Goal: Information Seeking & Learning: Learn about a topic

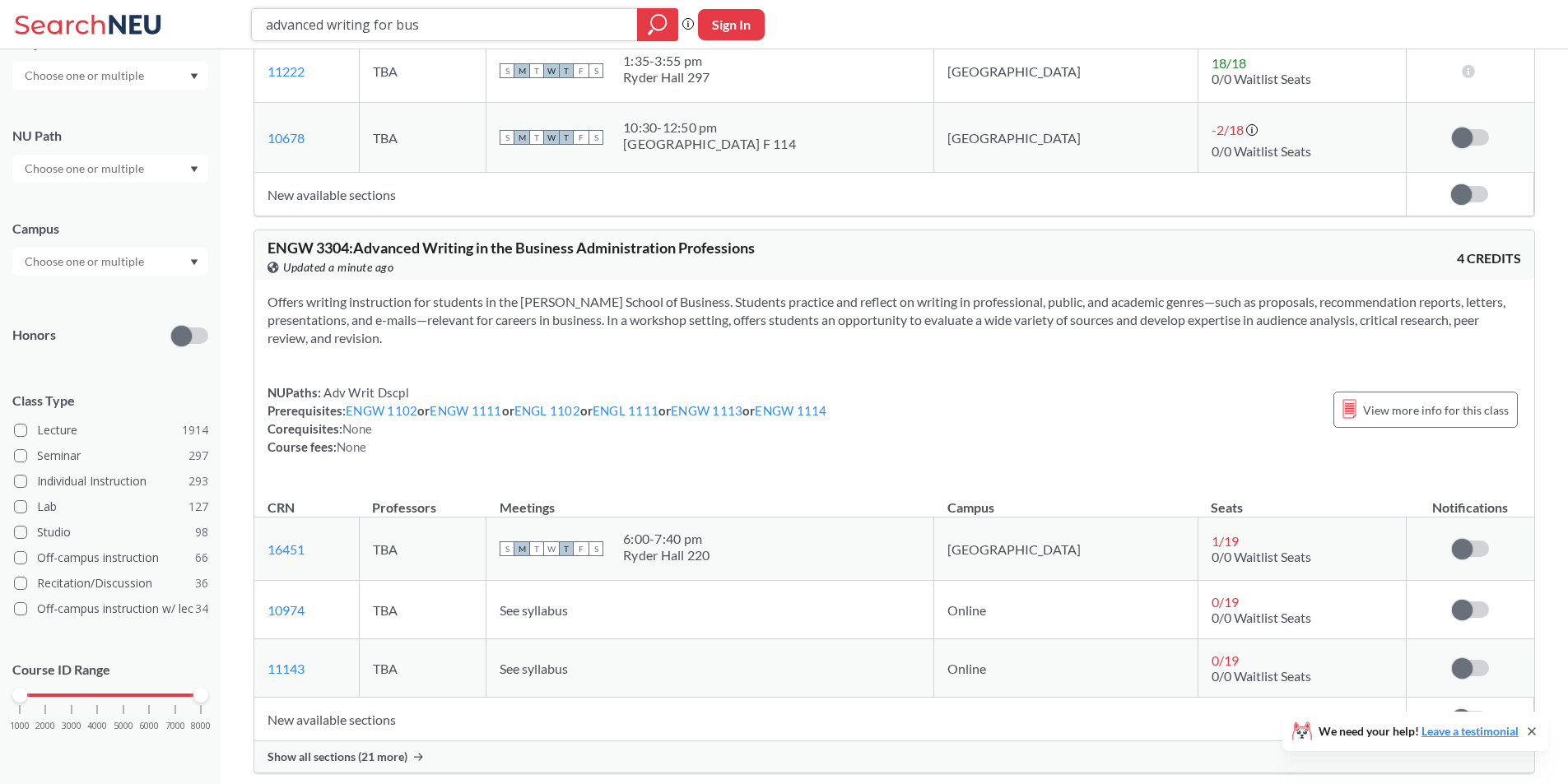
scroll to position [2385, 0]
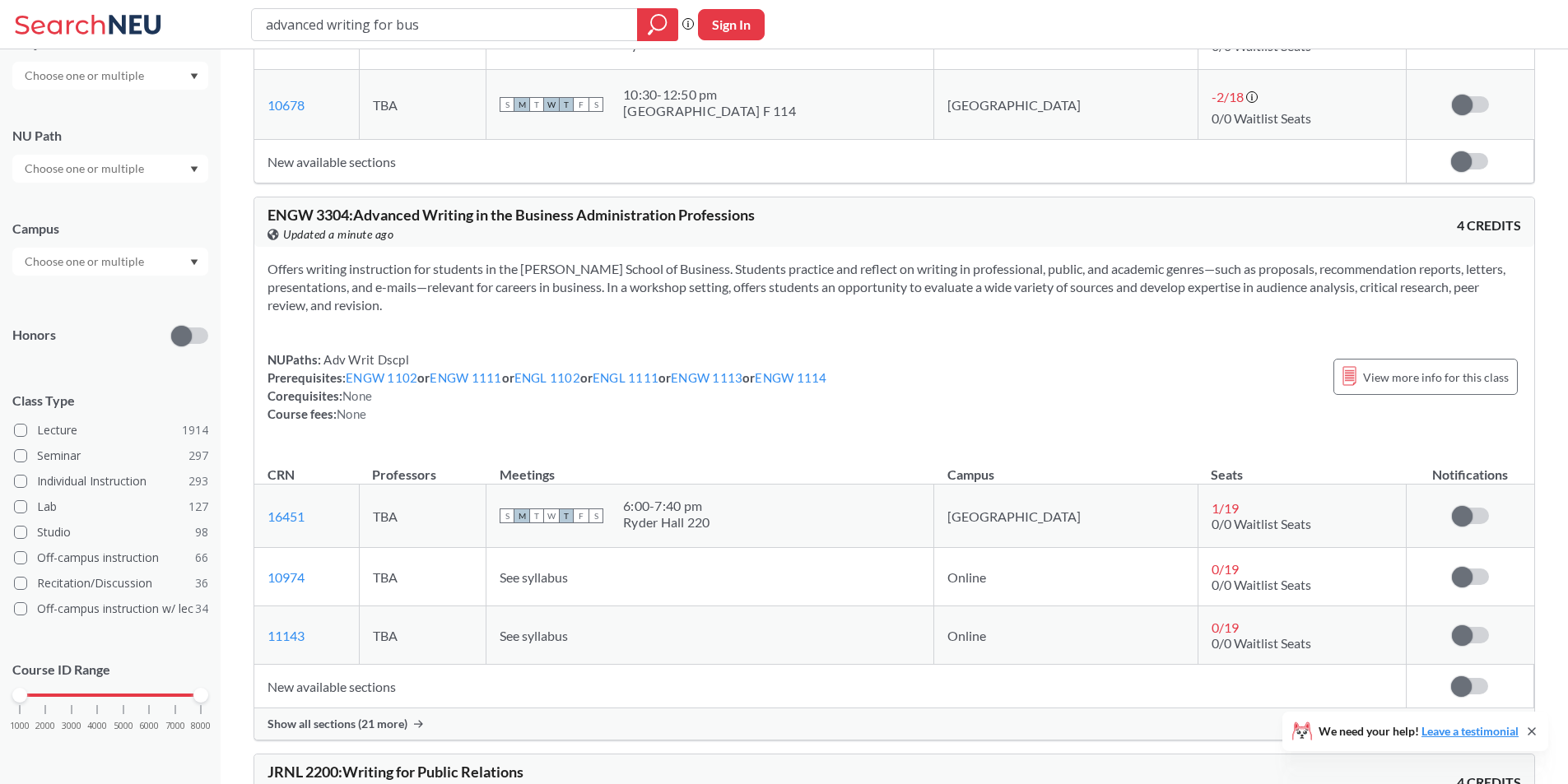
click at [372, 720] on span "Show all sections (21 more)" at bounding box center [338, 724] width 140 height 15
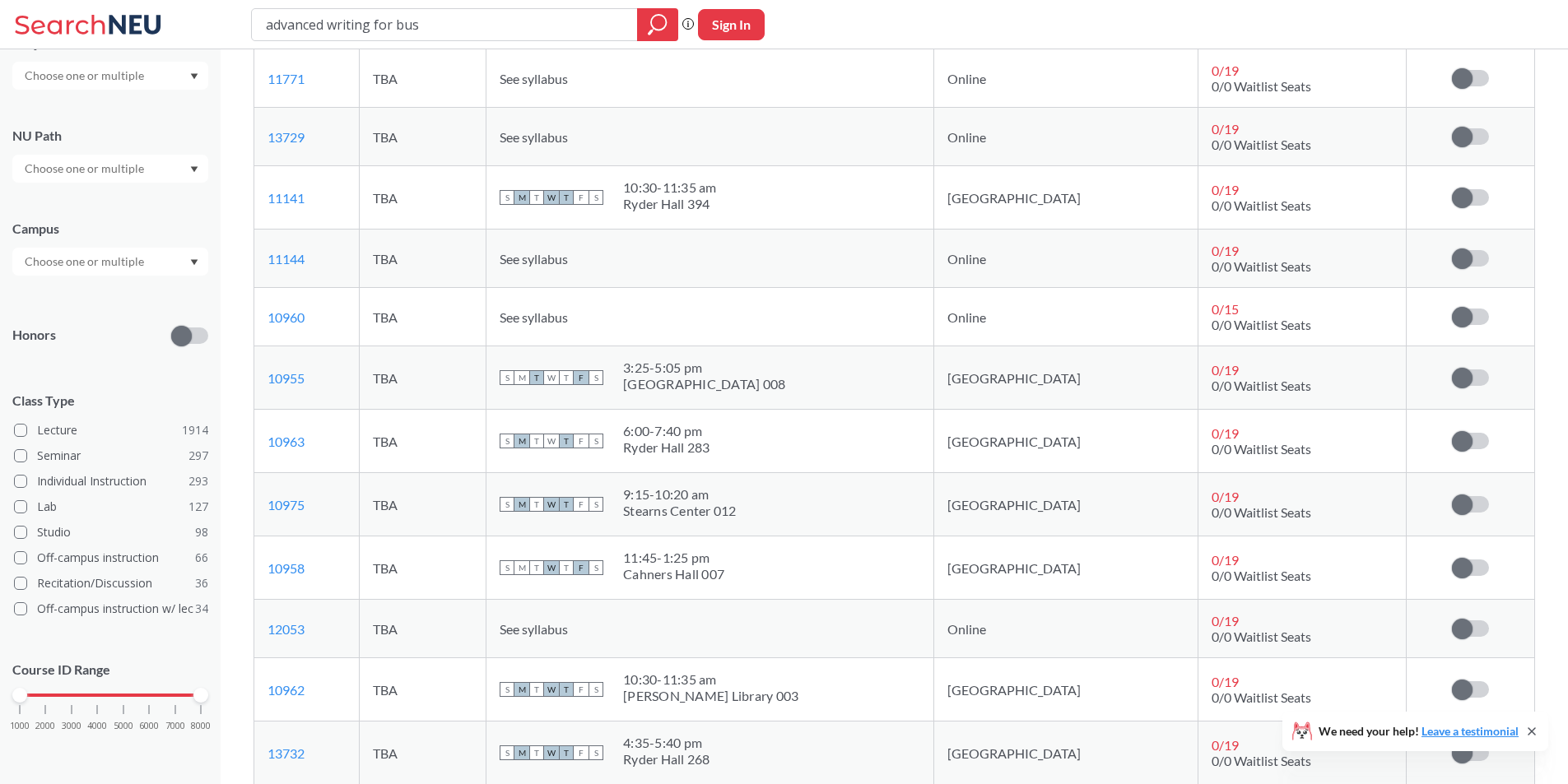
scroll to position [3126, 0]
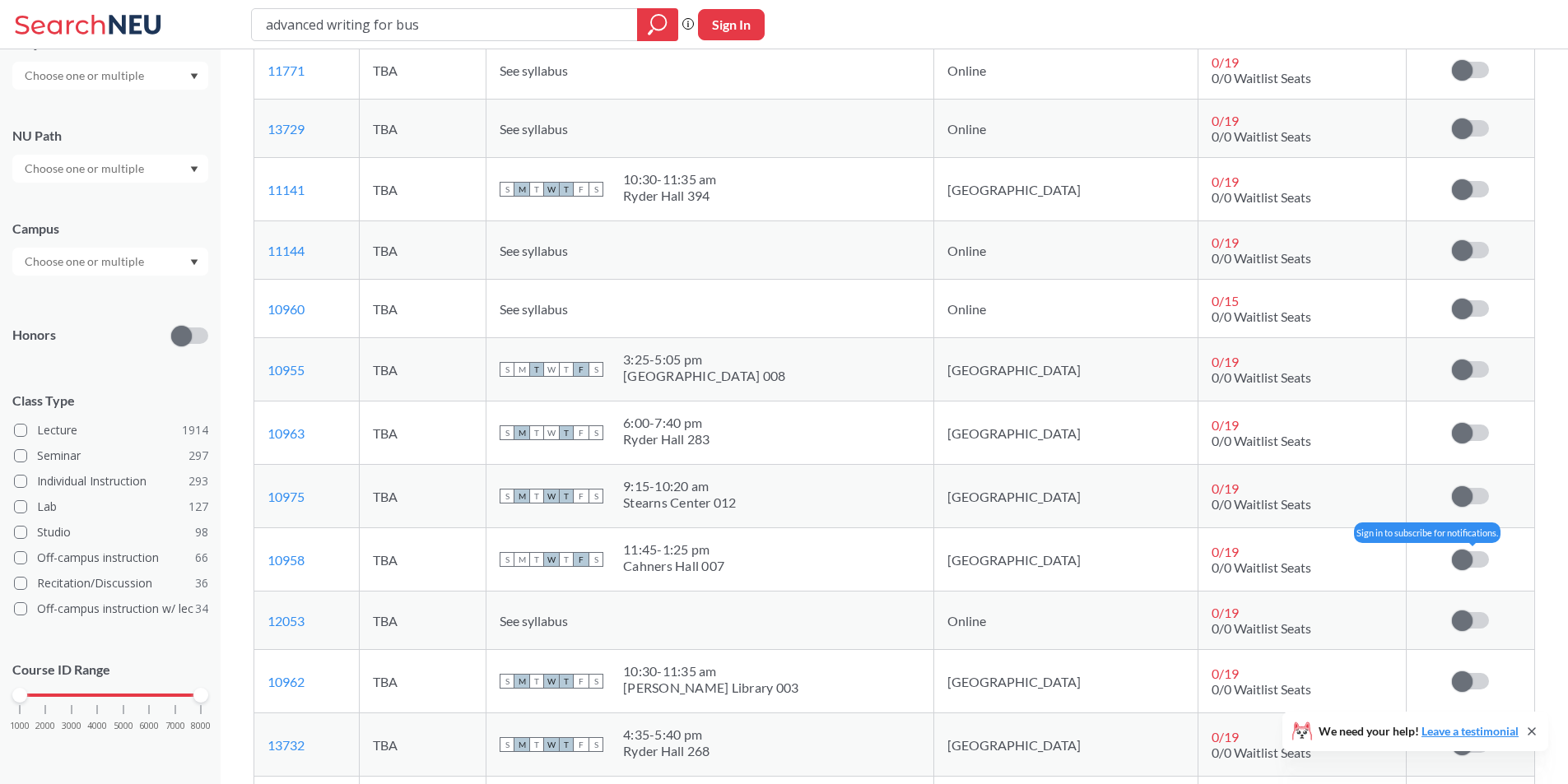
click at [1471, 557] on span at bounding box center [1462, 560] width 21 height 21
click at [1451, 551] on input "checkbox" at bounding box center [1451, 551] width 0 height 0
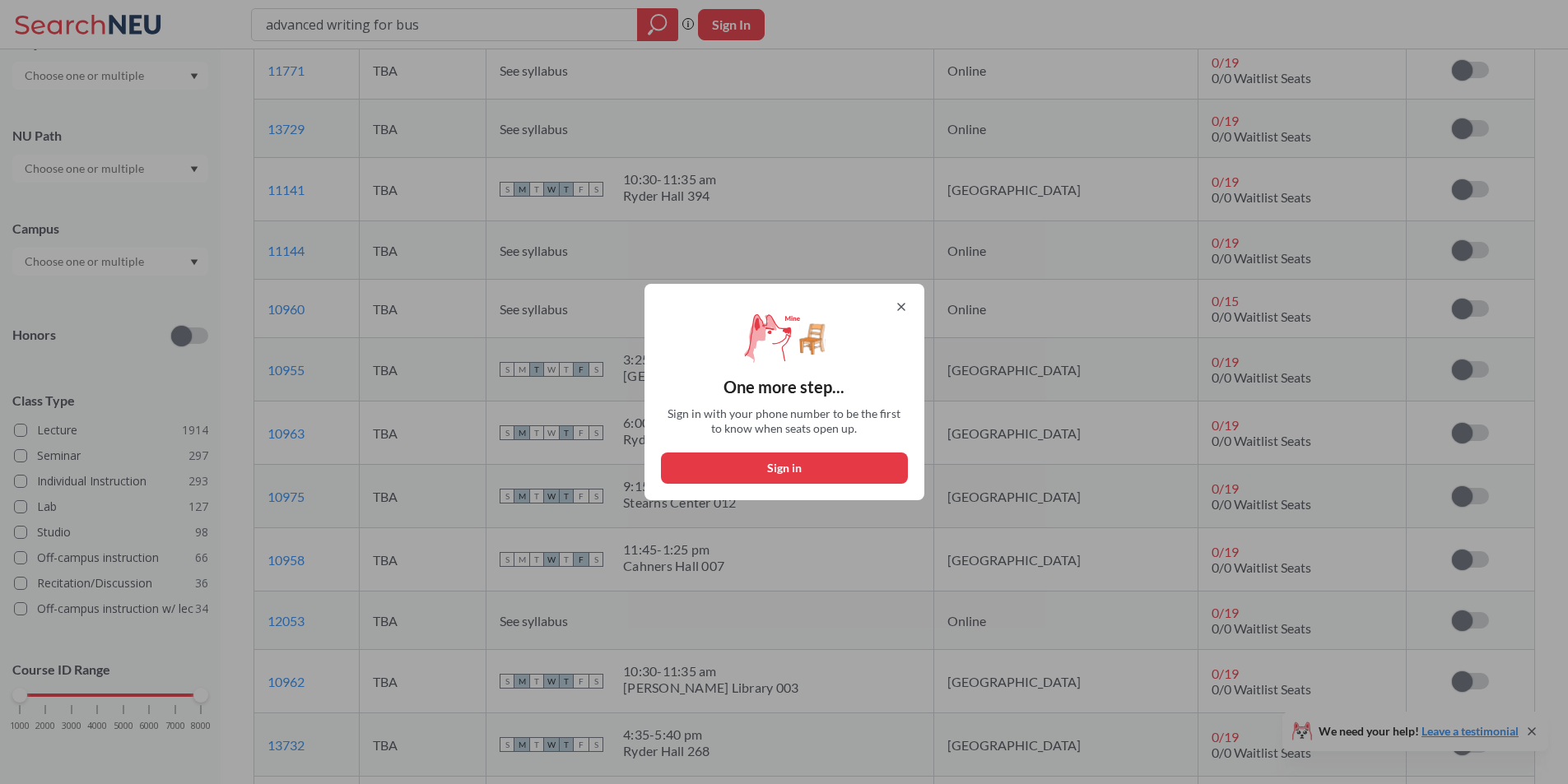
click at [754, 460] on button "Sign in" at bounding box center [784, 468] width 247 height 31
select select "US"
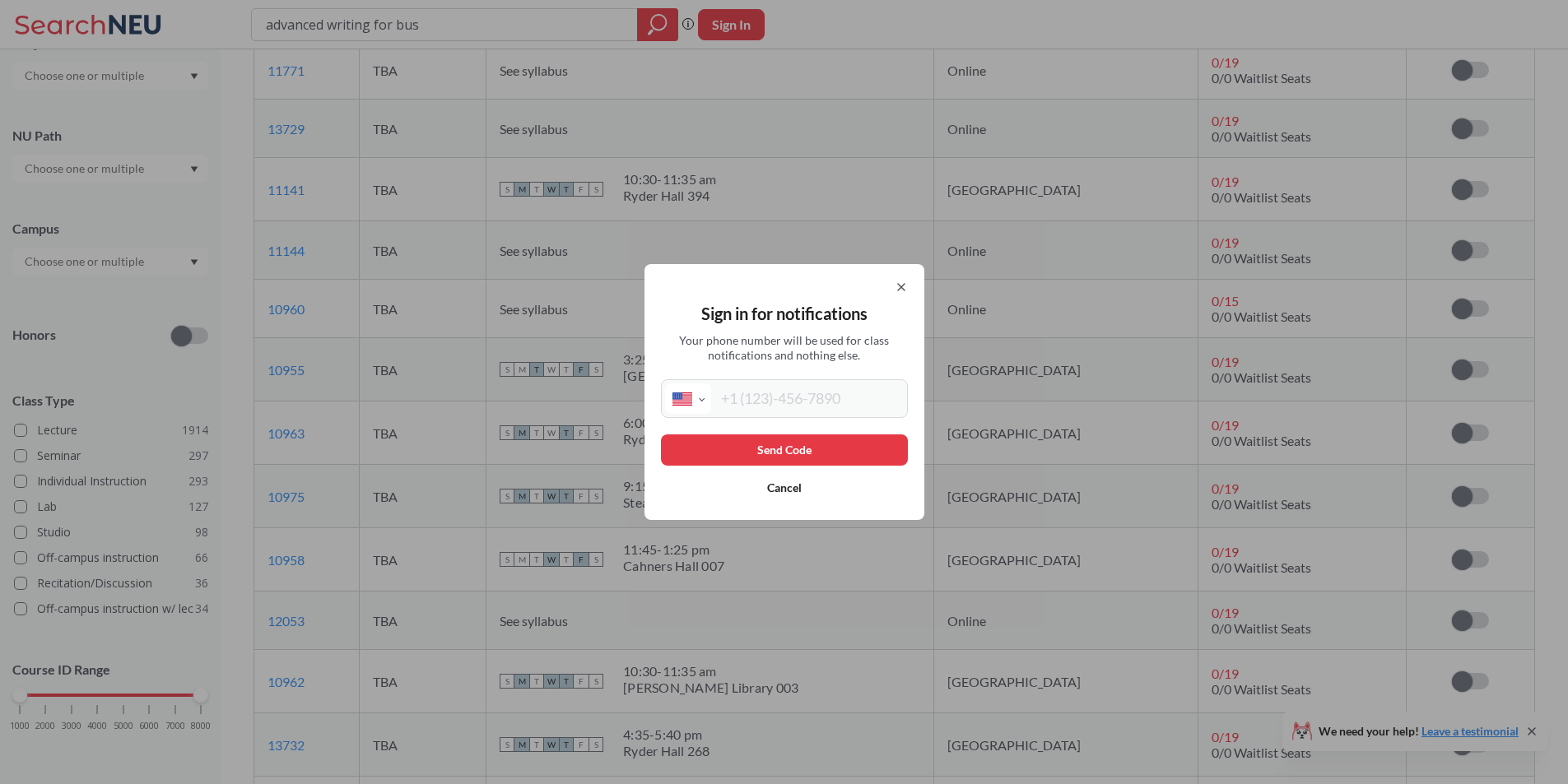
click at [750, 409] on input "tel" at bounding box center [807, 398] width 193 height 30
type input "+1 617 901 4946"
click at [846, 460] on button "Send Code" at bounding box center [784, 450] width 247 height 31
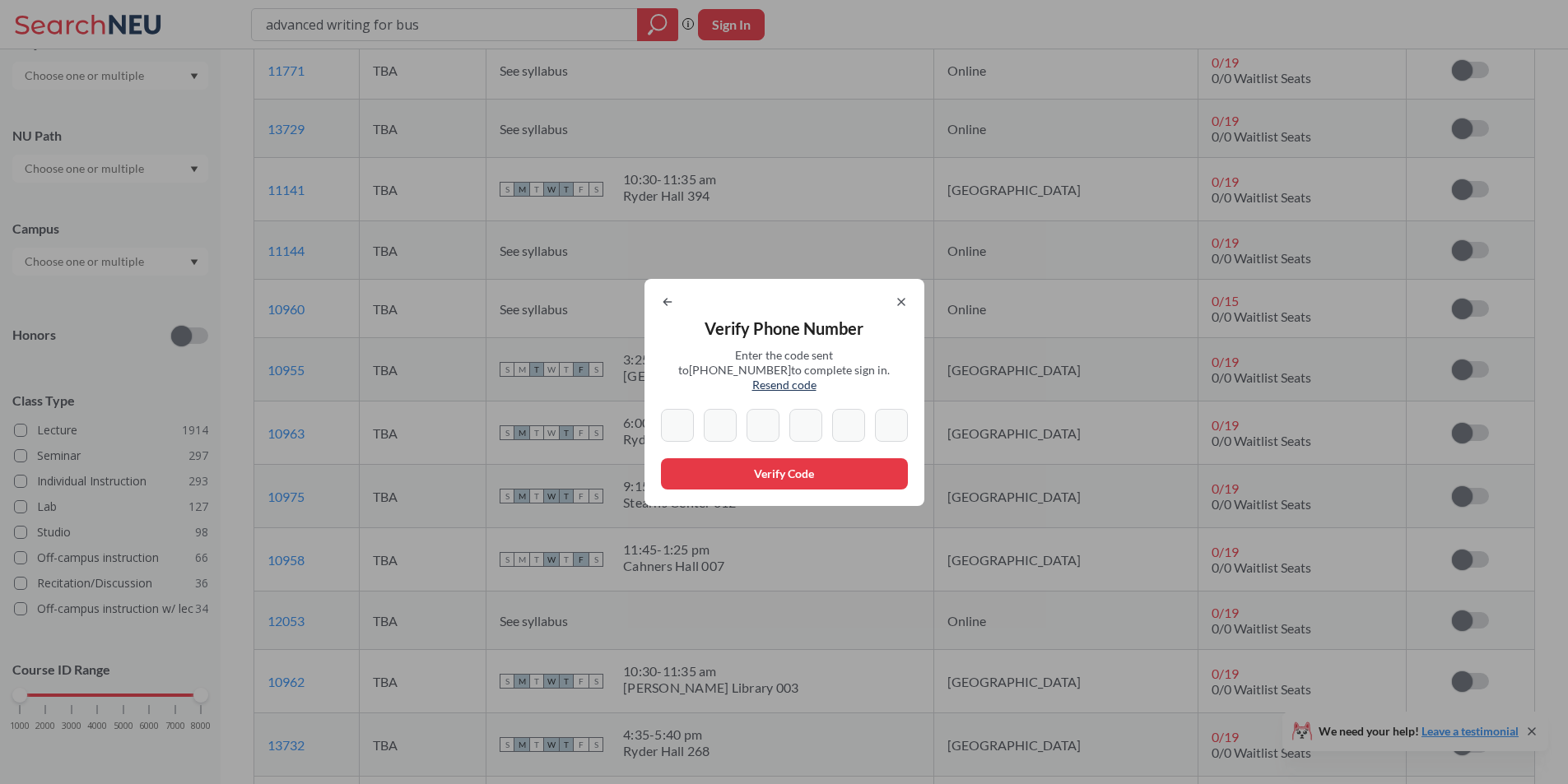
click at [674, 308] on icon at bounding box center [667, 301] width 13 height 13
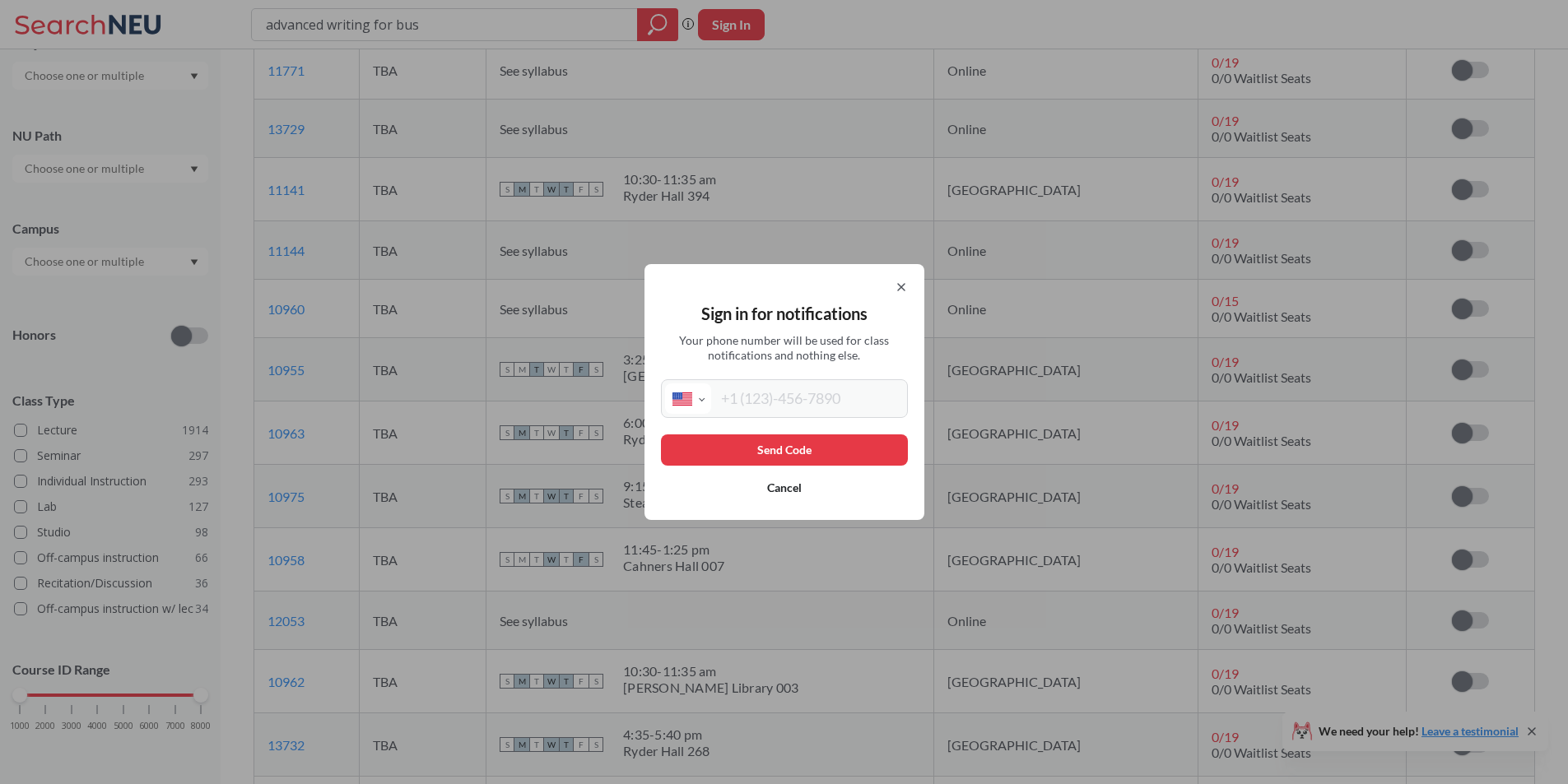
click at [702, 395] on select "International Afghanistan Åland Islands Albania Algeria American Samoa Andorra …" at bounding box center [688, 398] width 46 height 30
select select "GB"
click at [670, 383] on select "International Afghanistan Åland Islands Albania Algeria American Samoa Andorra …" at bounding box center [688, 398] width 46 height 30
type input "+44 7889 409445"
click at [780, 458] on button "Send Code" at bounding box center [784, 450] width 247 height 31
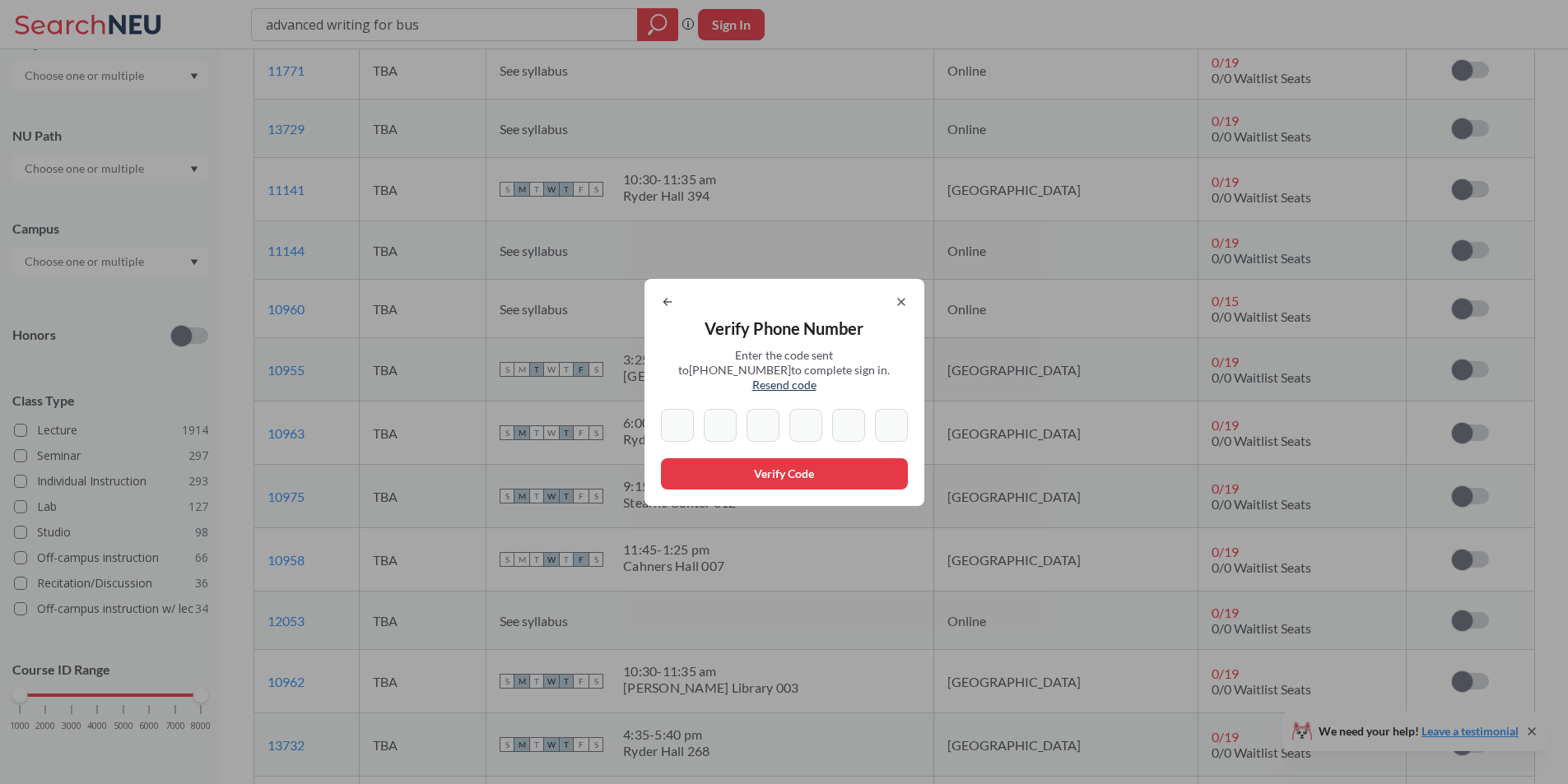
type input "0"
type input "2"
type input "1"
type input "0"
type input "3"
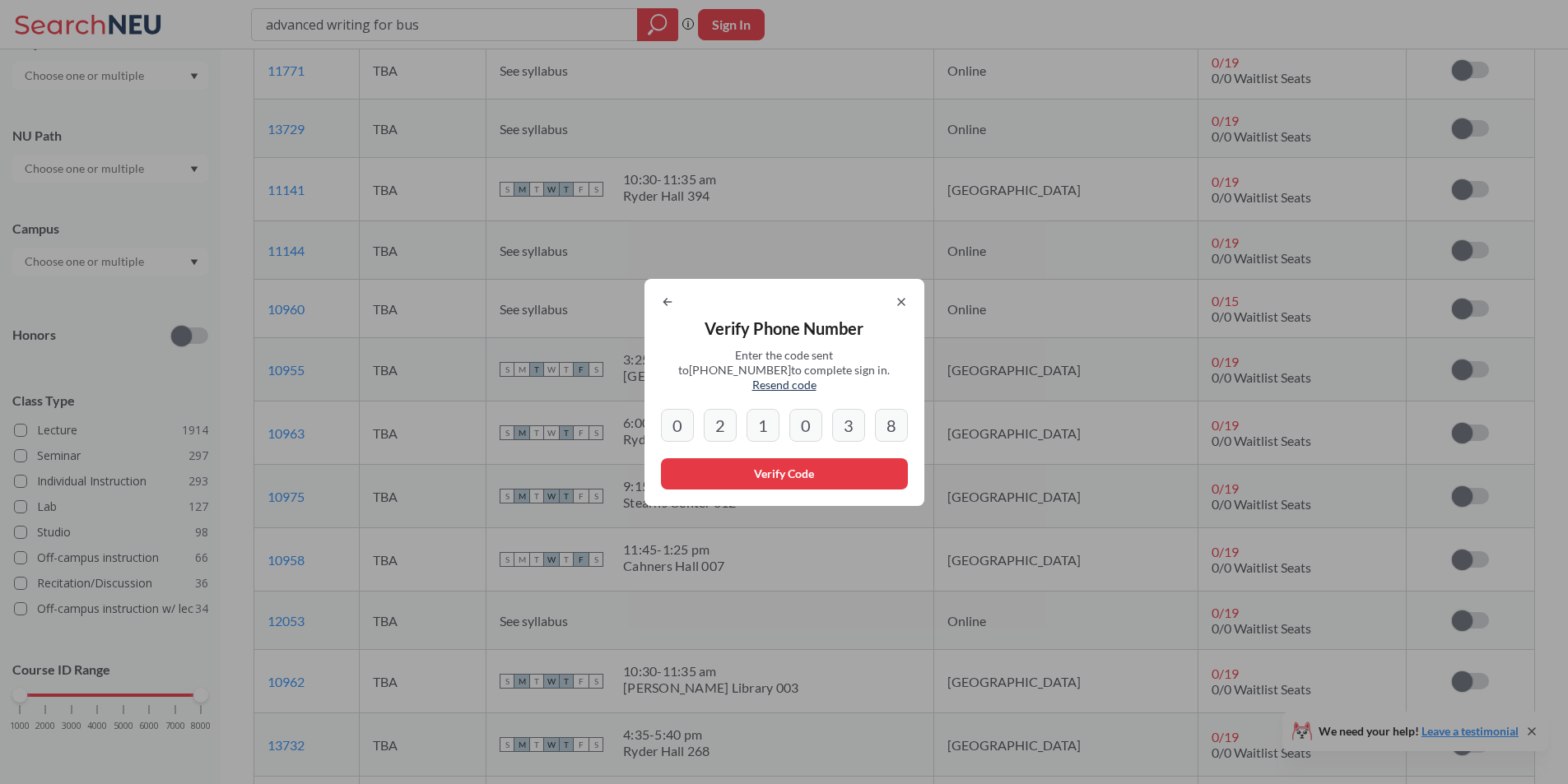
type input "8"
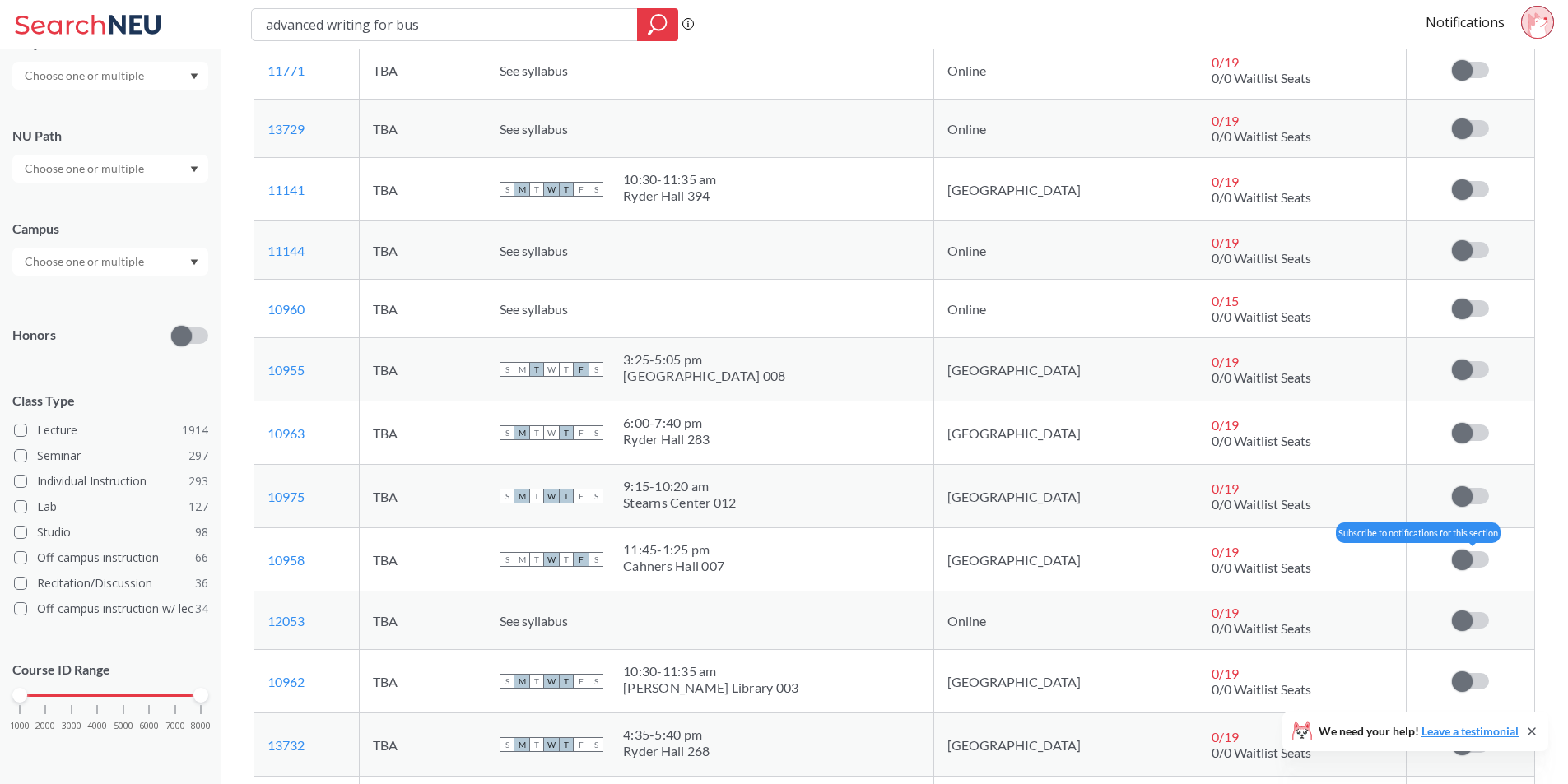
click at [1475, 556] on label at bounding box center [1470, 559] width 37 height 16
click at [1451, 551] on input "checkbox" at bounding box center [1451, 551] width 0 height 0
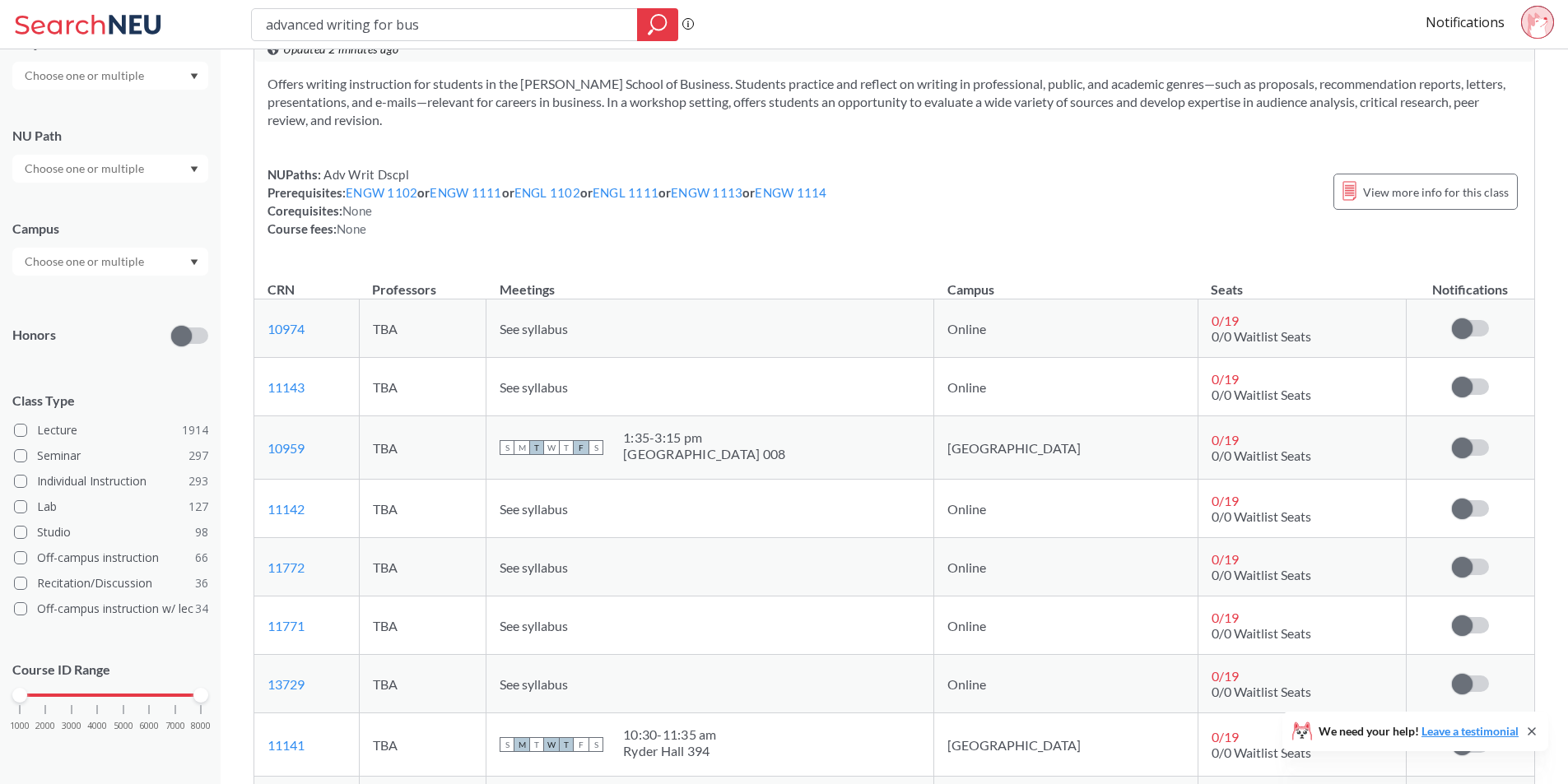
scroll to position [2550, 0]
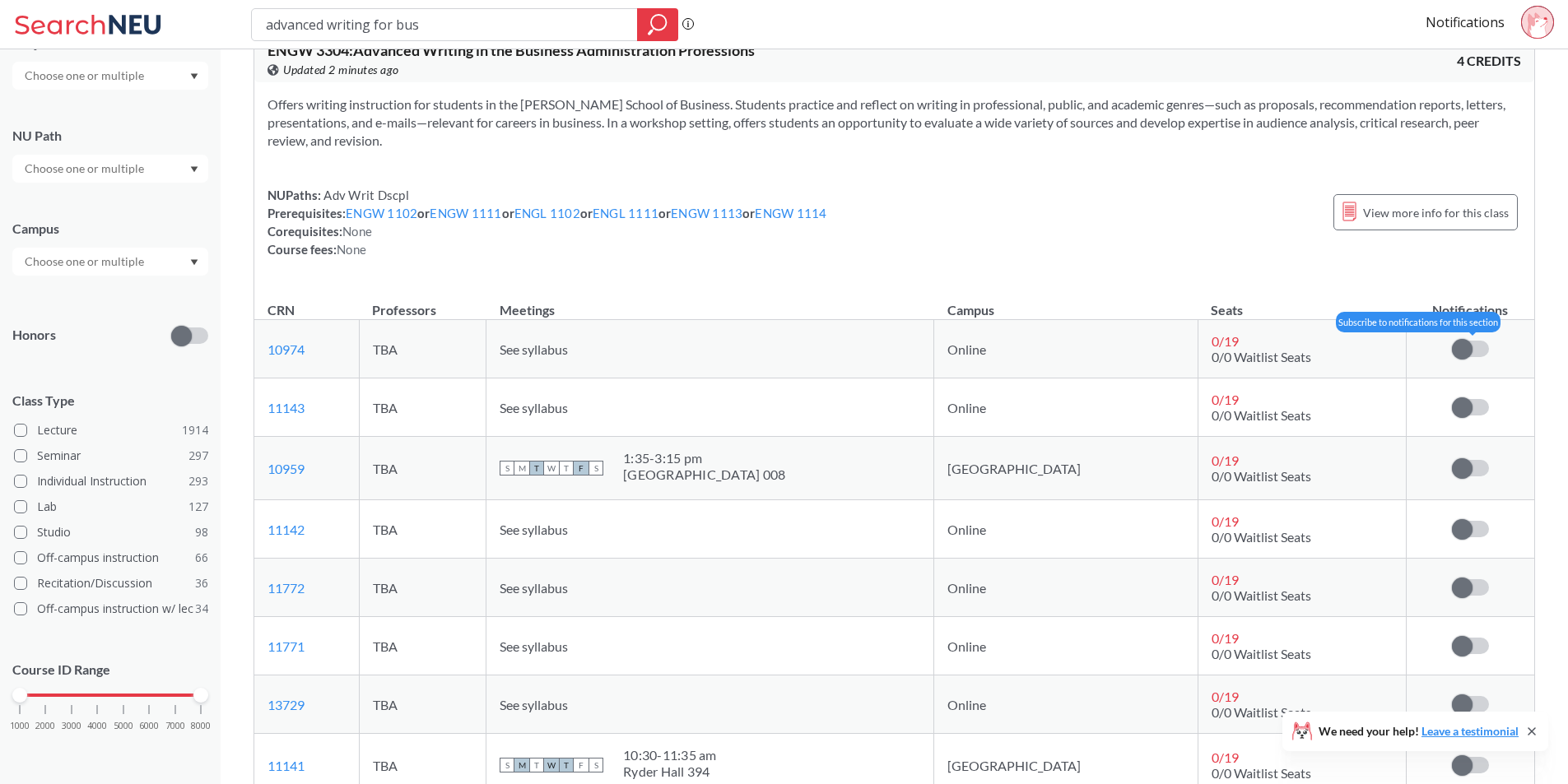
drag, startPoint x: 1466, startPoint y: 354, endPoint x: 1473, endPoint y: 403, distance: 49.5
click at [1466, 355] on span at bounding box center [1462, 349] width 21 height 21
click at [1451, 340] on input "checkbox" at bounding box center [1451, 340] width 0 height 0
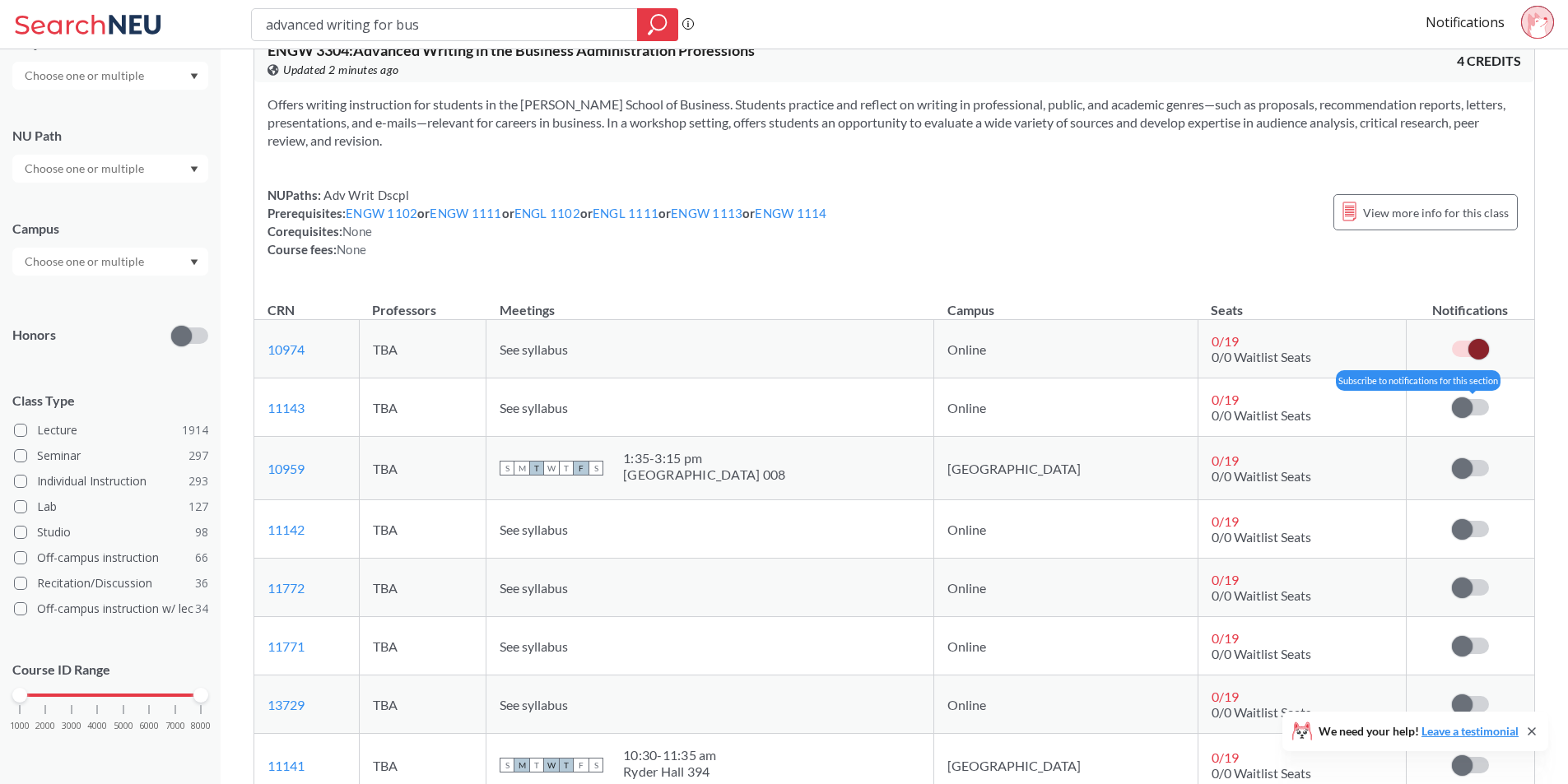
click at [1477, 408] on label at bounding box center [1470, 407] width 37 height 16
click at [1451, 399] on input "checkbox" at bounding box center [1451, 399] width 0 height 0
drag, startPoint x: 1474, startPoint y: 459, endPoint x: 1474, endPoint y: 477, distance: 18.0
click at [1475, 460] on label at bounding box center [1470, 467] width 37 height 16
click at [1451, 459] on input "checkbox" at bounding box center [1451, 459] width 0 height 0
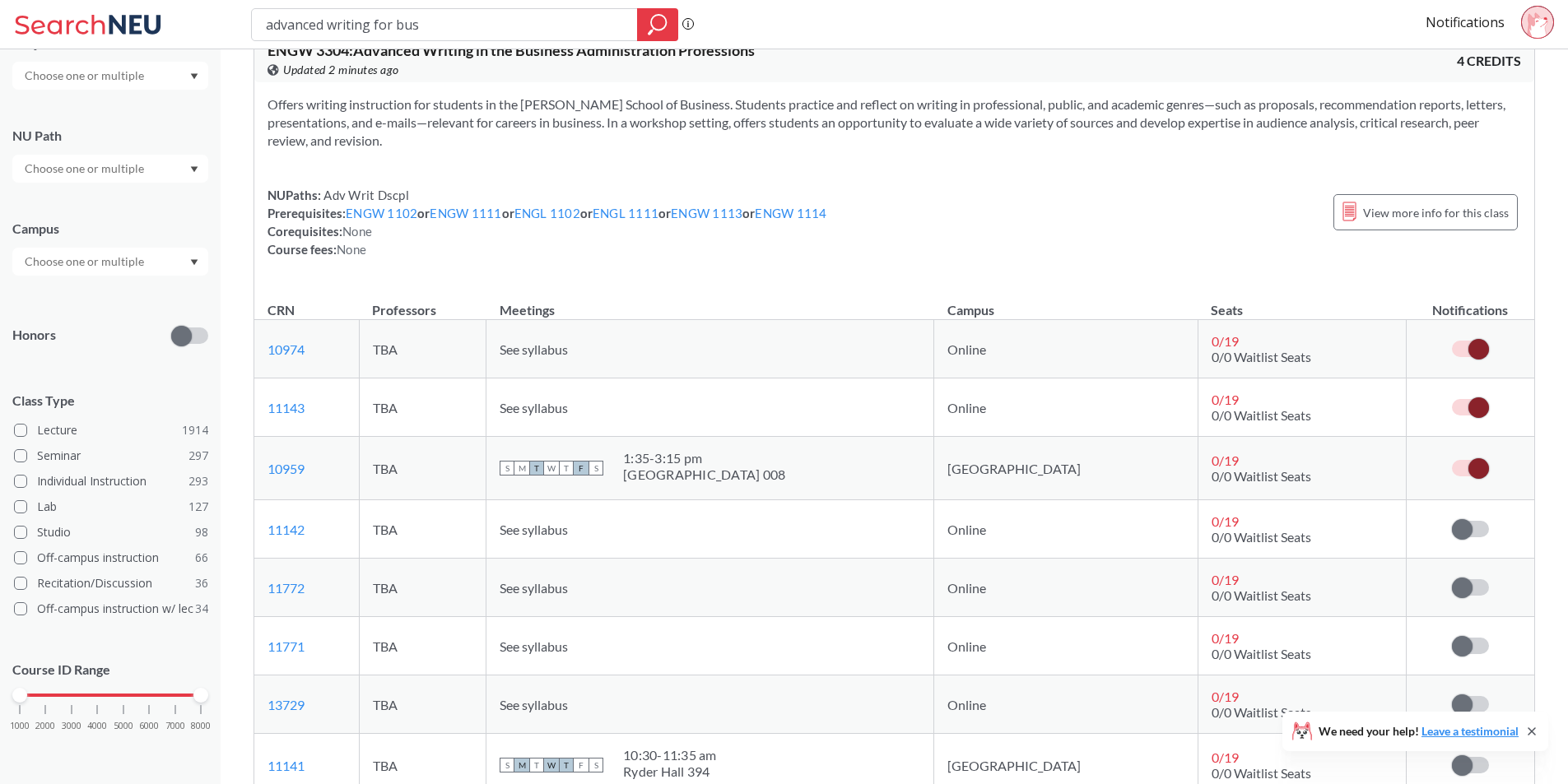
click at [1474, 519] on td "Subscribe to notifications for this section" at bounding box center [1470, 529] width 128 height 59
click at [1471, 525] on span at bounding box center [1462, 529] width 21 height 21
click at [1451, 521] on input "checkbox" at bounding box center [1451, 521] width 0 height 0
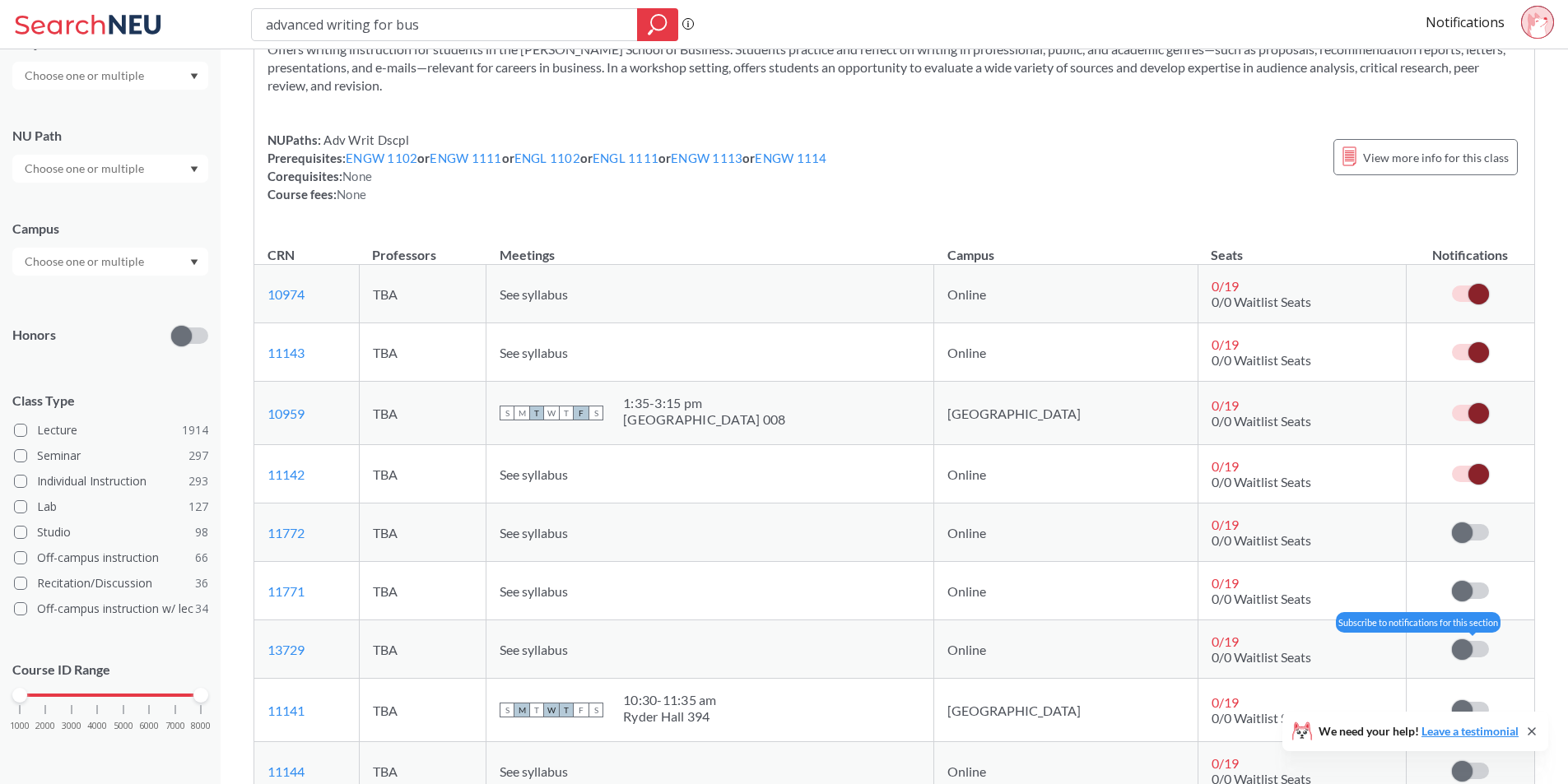
scroll to position [2797, 0]
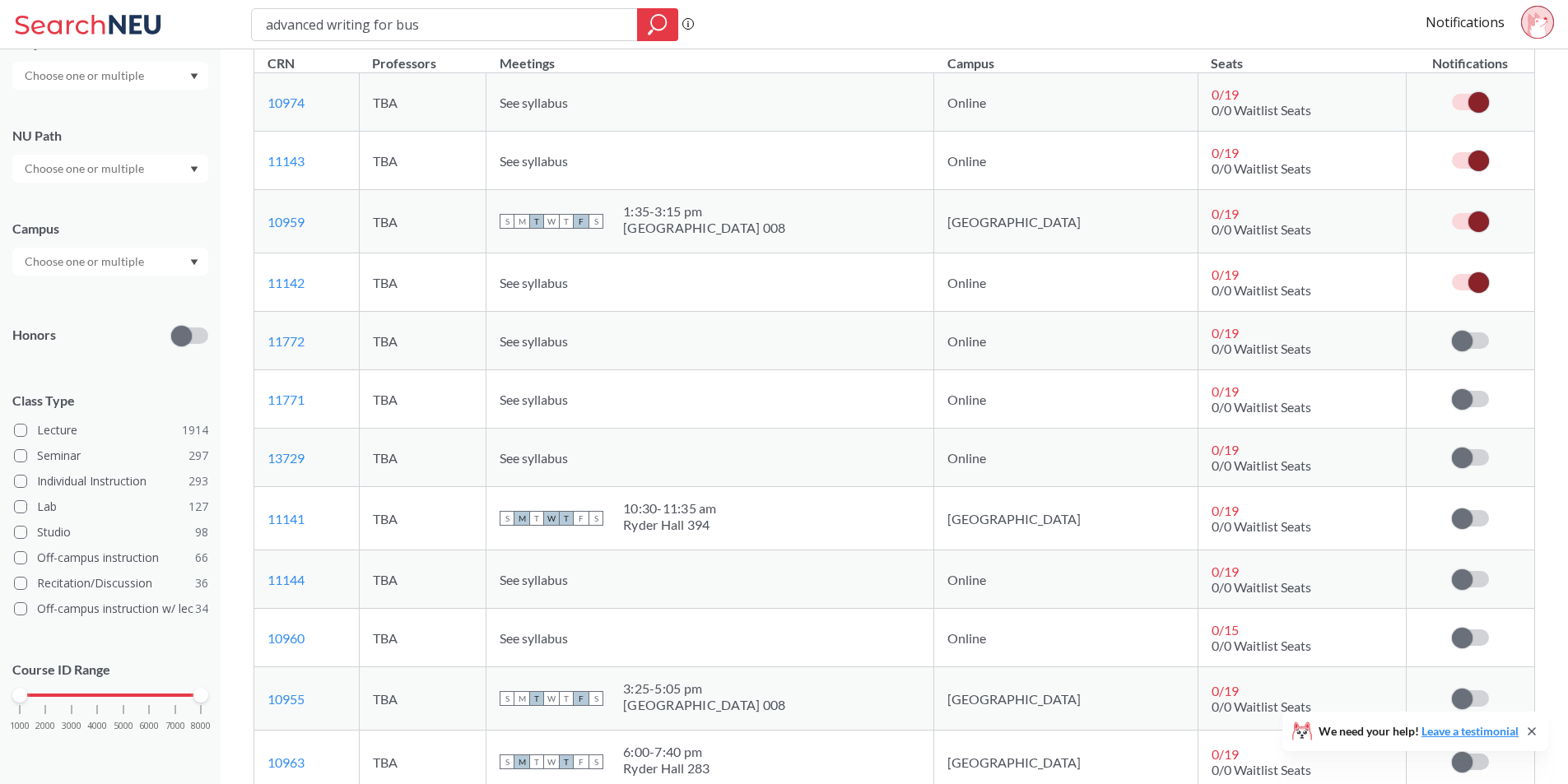
click at [1476, 350] on td "Subscribe to notifications for this section" at bounding box center [1470, 341] width 128 height 59
click at [1470, 350] on td "Subscribe to notifications for this section" at bounding box center [1470, 341] width 128 height 59
drag, startPoint x: 1469, startPoint y: 346, endPoint x: 1466, endPoint y: 392, distance: 46.1
click at [1468, 346] on span at bounding box center [1462, 341] width 21 height 21
click at [1451, 332] on input "checkbox" at bounding box center [1451, 332] width 0 height 0
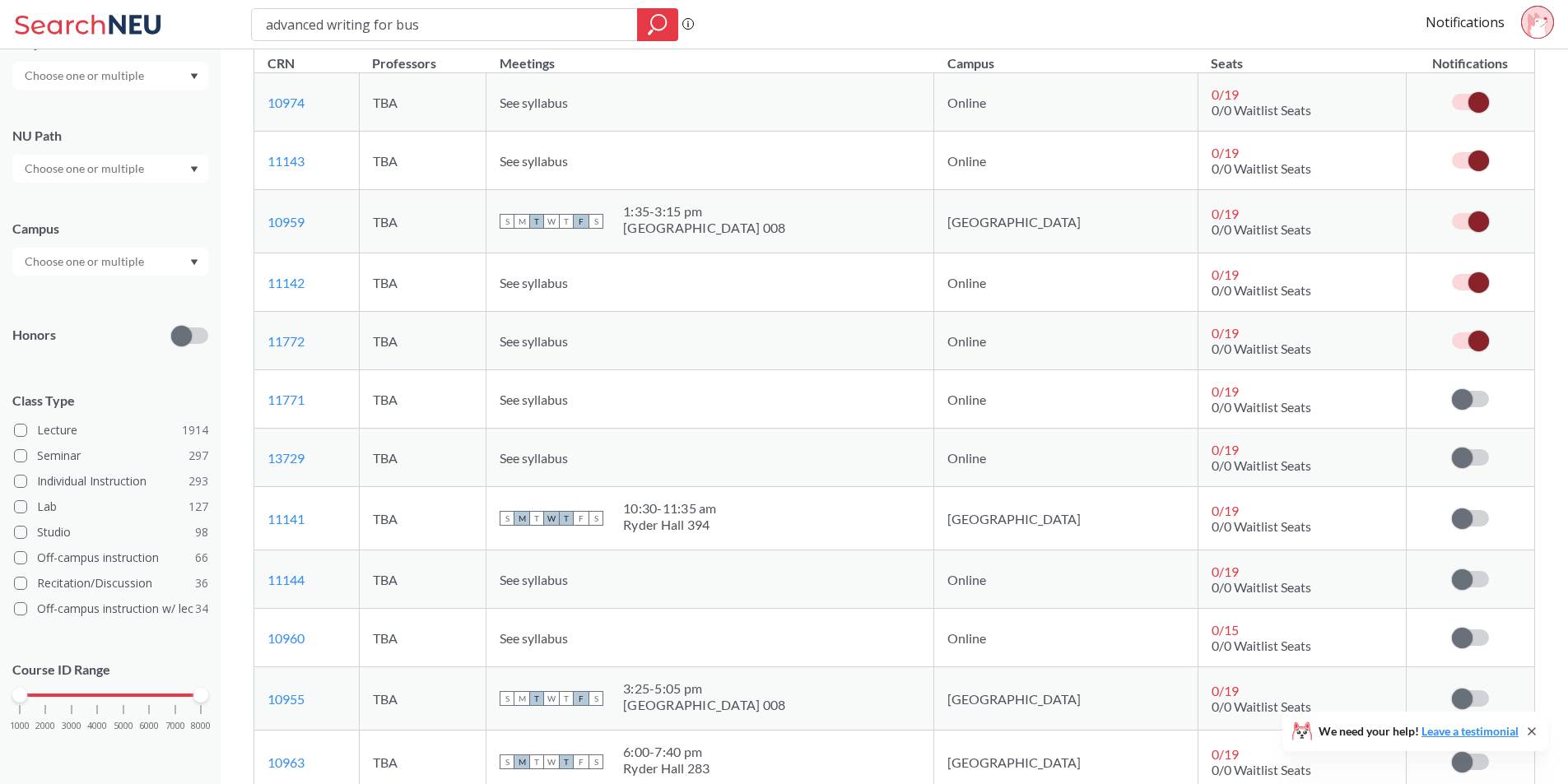
click at [1470, 416] on td "Subscribe to notifications for this section" at bounding box center [1470, 400] width 128 height 59
click at [1465, 389] on td "Subscribe to notifications for this section" at bounding box center [1470, 400] width 128 height 59
click at [1469, 412] on td "Subscribe to notifications for this section" at bounding box center [1470, 400] width 128 height 59
click at [1463, 397] on span at bounding box center [1462, 400] width 21 height 21
click at [1451, 390] on input "checkbox" at bounding box center [1451, 390] width 0 height 0
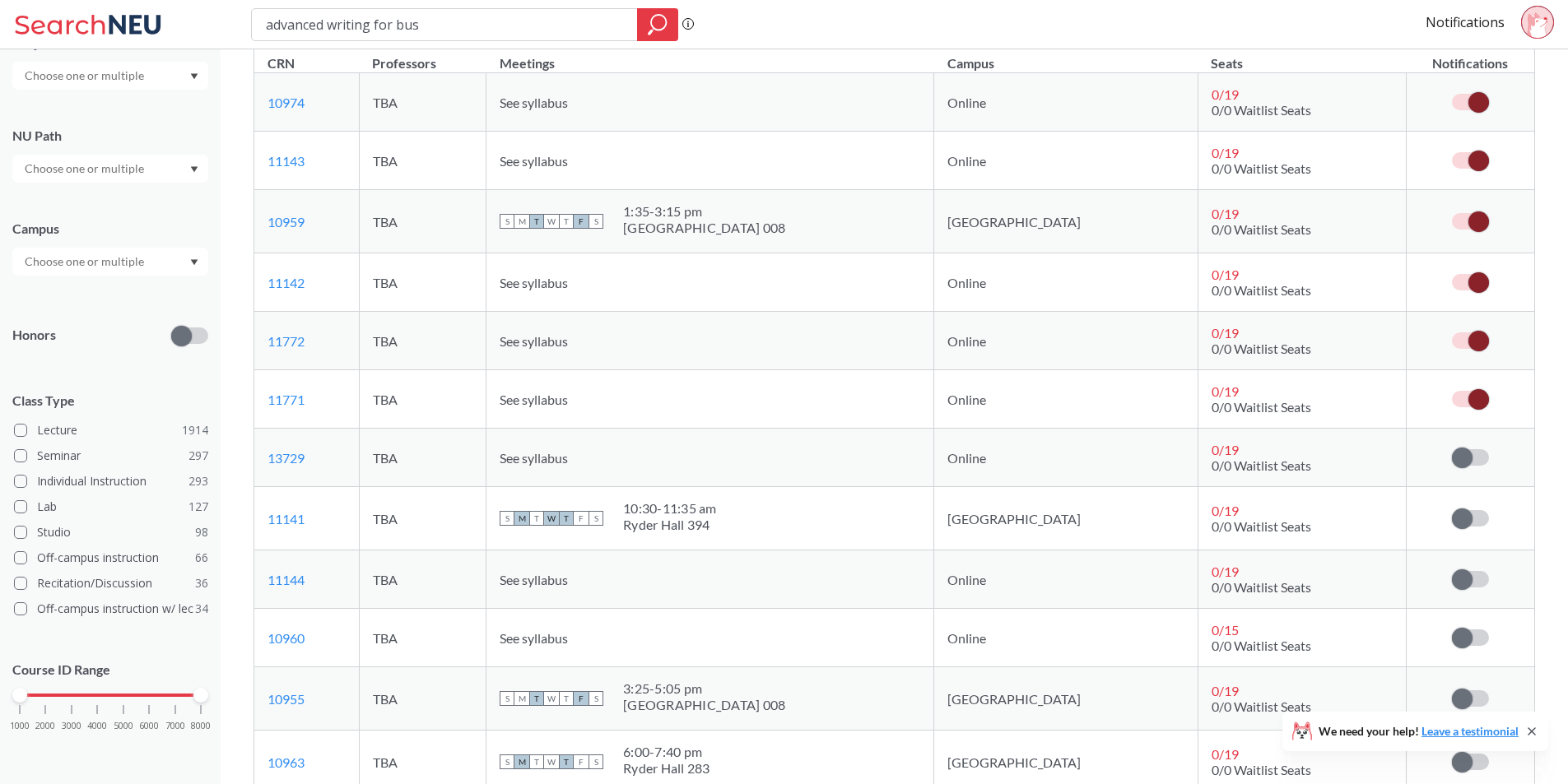
click at [1473, 448] on td "Subscribe to notifications for this section" at bounding box center [1470, 458] width 128 height 59
click at [1468, 470] on td "Subscribe to notifications for this section" at bounding box center [1470, 458] width 128 height 59
click at [1472, 458] on label at bounding box center [1470, 457] width 37 height 16
click at [1451, 449] on input "checkbox" at bounding box center [1451, 449] width 0 height 0
click at [1468, 521] on span at bounding box center [1462, 519] width 21 height 21
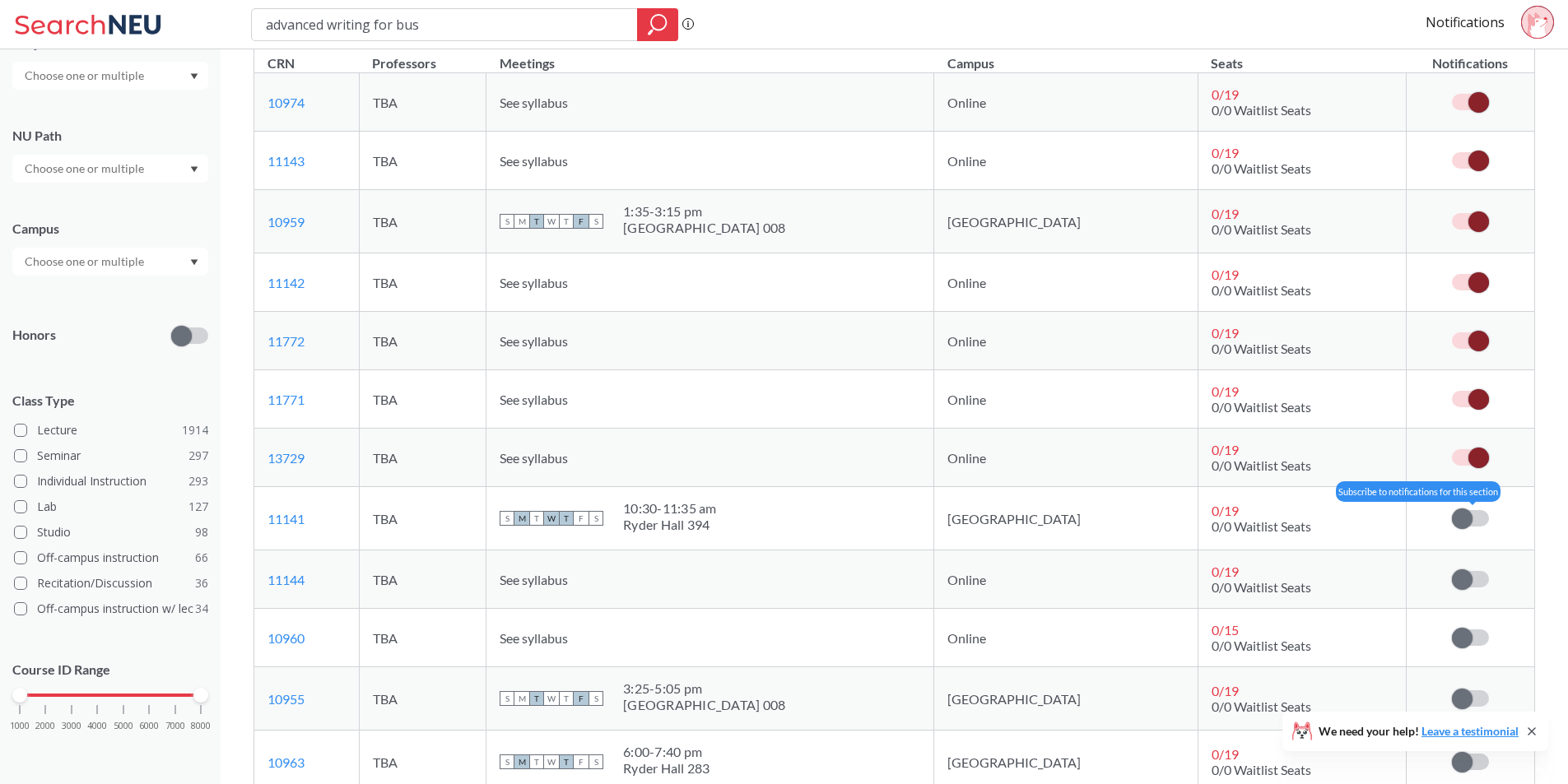
click at [1451, 510] on input "checkbox" at bounding box center [1451, 510] width 0 height 0
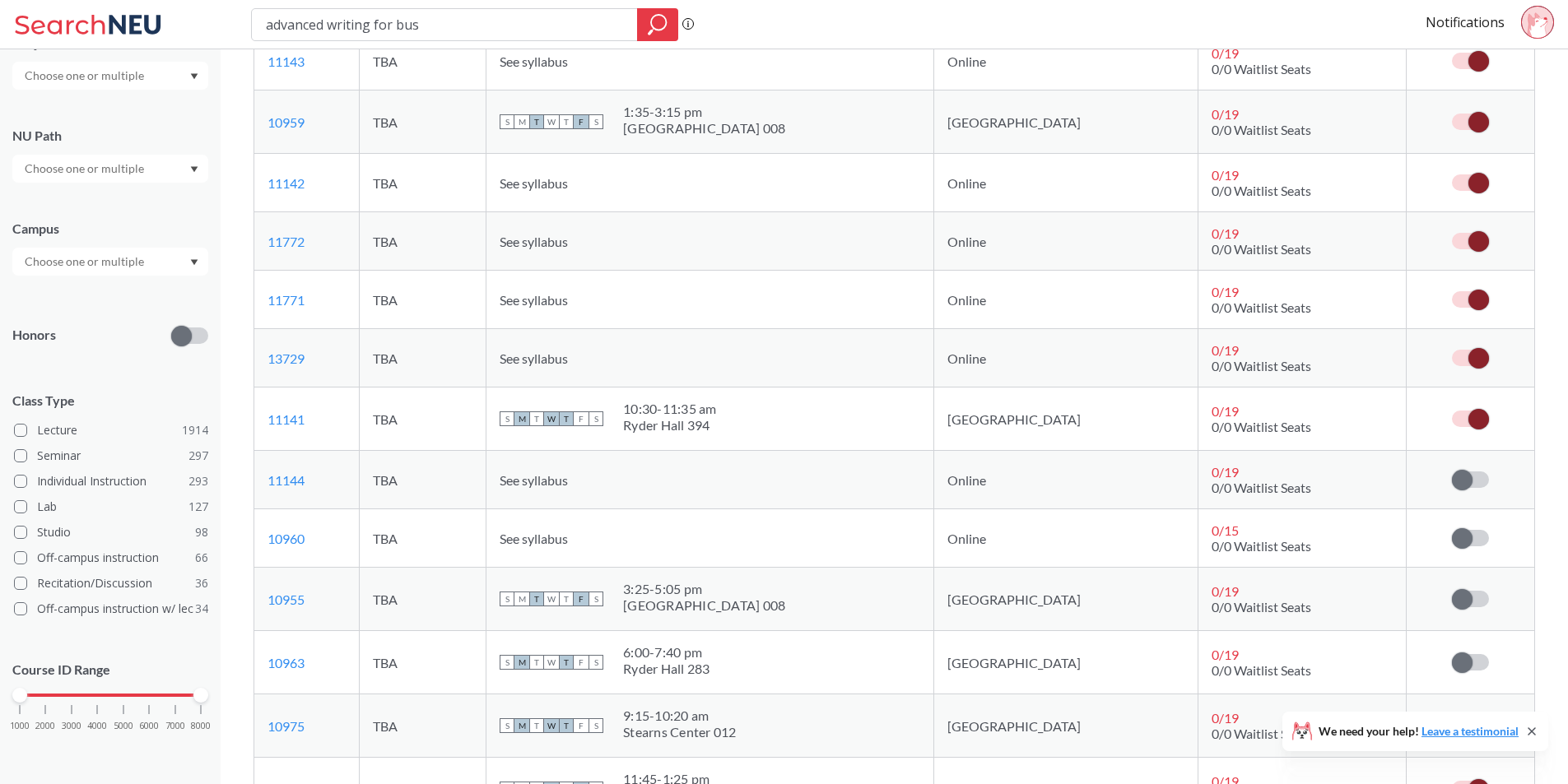
scroll to position [3208, 0]
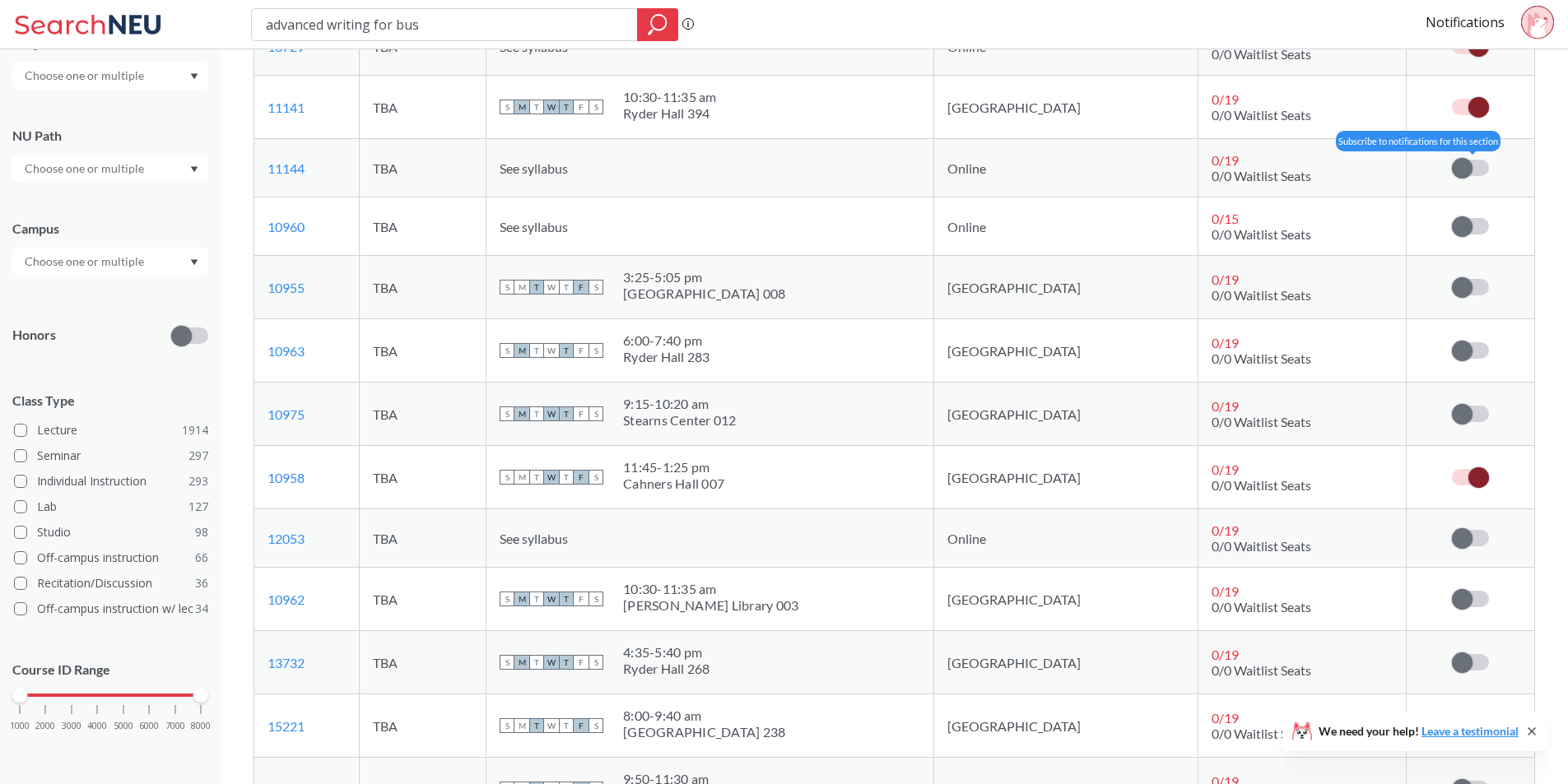
click at [1460, 175] on span at bounding box center [1462, 168] width 21 height 21
click at [1451, 160] on input "checkbox" at bounding box center [1451, 160] width 0 height 0
click at [1465, 230] on span at bounding box center [1462, 227] width 21 height 21
click at [1451, 218] on input "checkbox" at bounding box center [1451, 218] width 0 height 0
drag, startPoint x: 1486, startPoint y: 283, endPoint x: 1482, endPoint y: 295, distance: 12.6
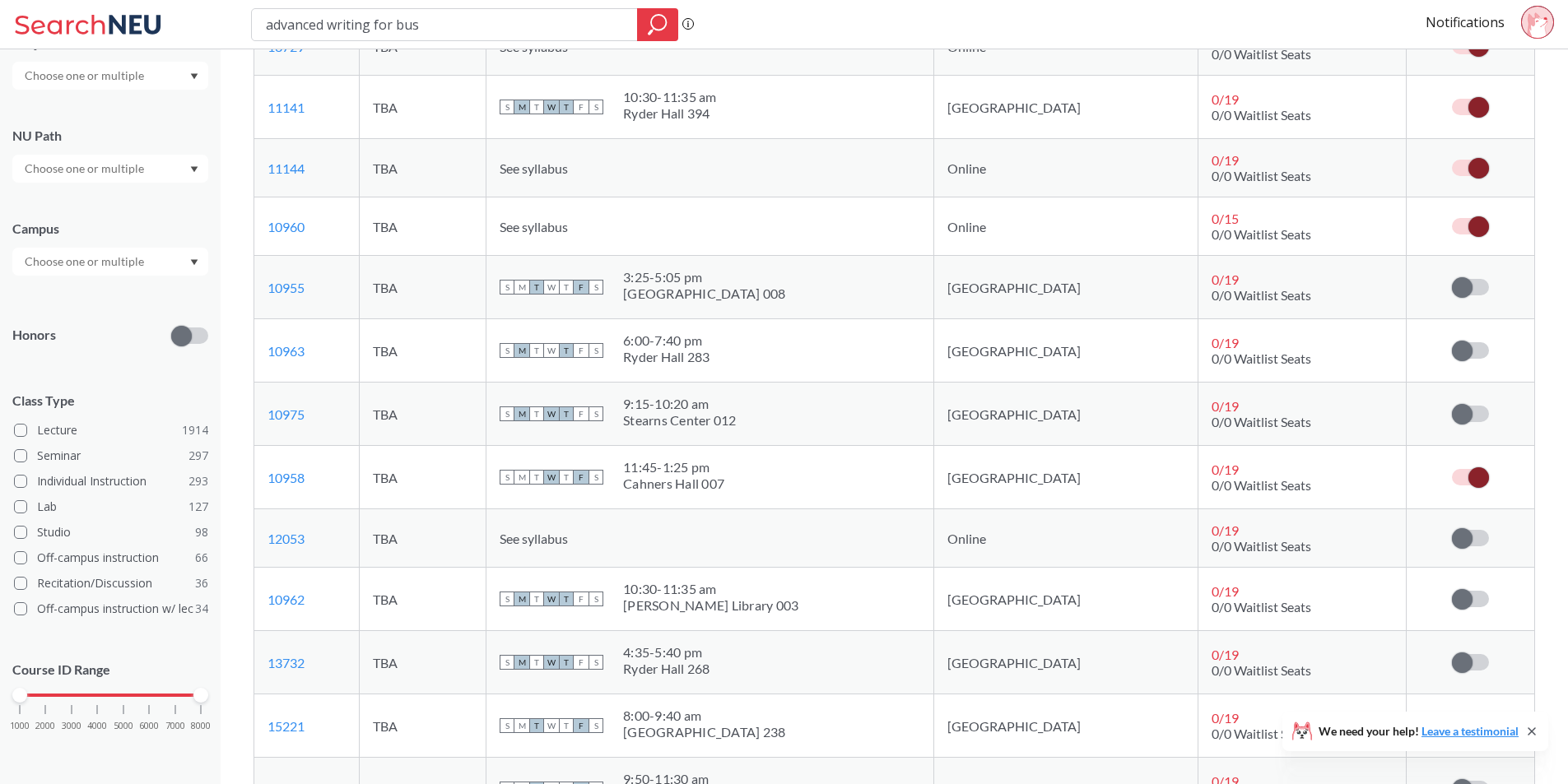
click at [1484, 283] on label at bounding box center [1470, 287] width 37 height 16
click at [1451, 279] on input "checkbox" at bounding box center [1451, 279] width 0 height 0
click at [1469, 347] on span at bounding box center [1462, 351] width 21 height 21
click at [1451, 342] on input "checkbox" at bounding box center [1451, 342] width 0 height 0
click at [1459, 417] on span at bounding box center [1462, 414] width 21 height 21
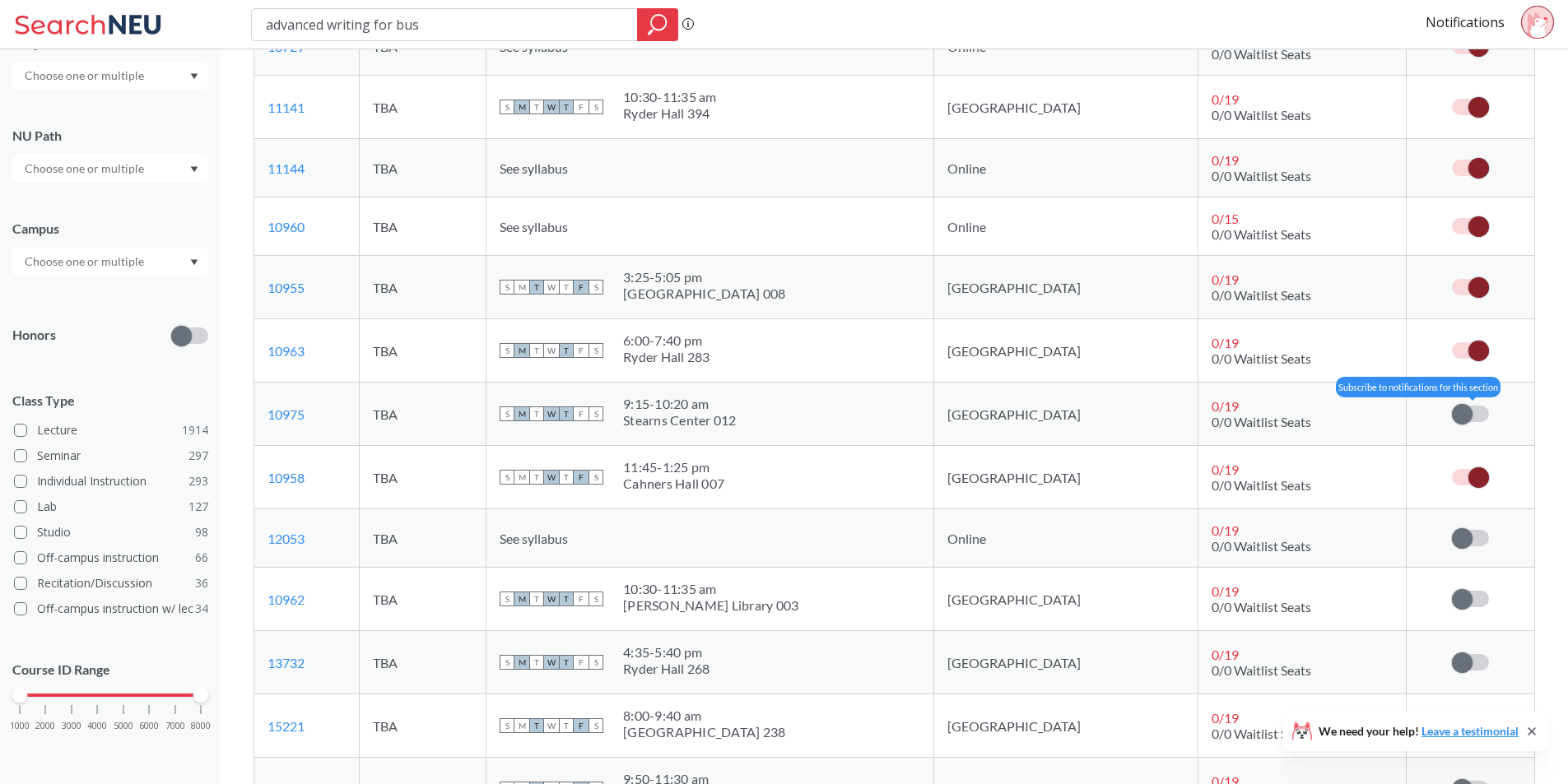
click at [1451, 406] on input "checkbox" at bounding box center [1451, 406] width 0 height 0
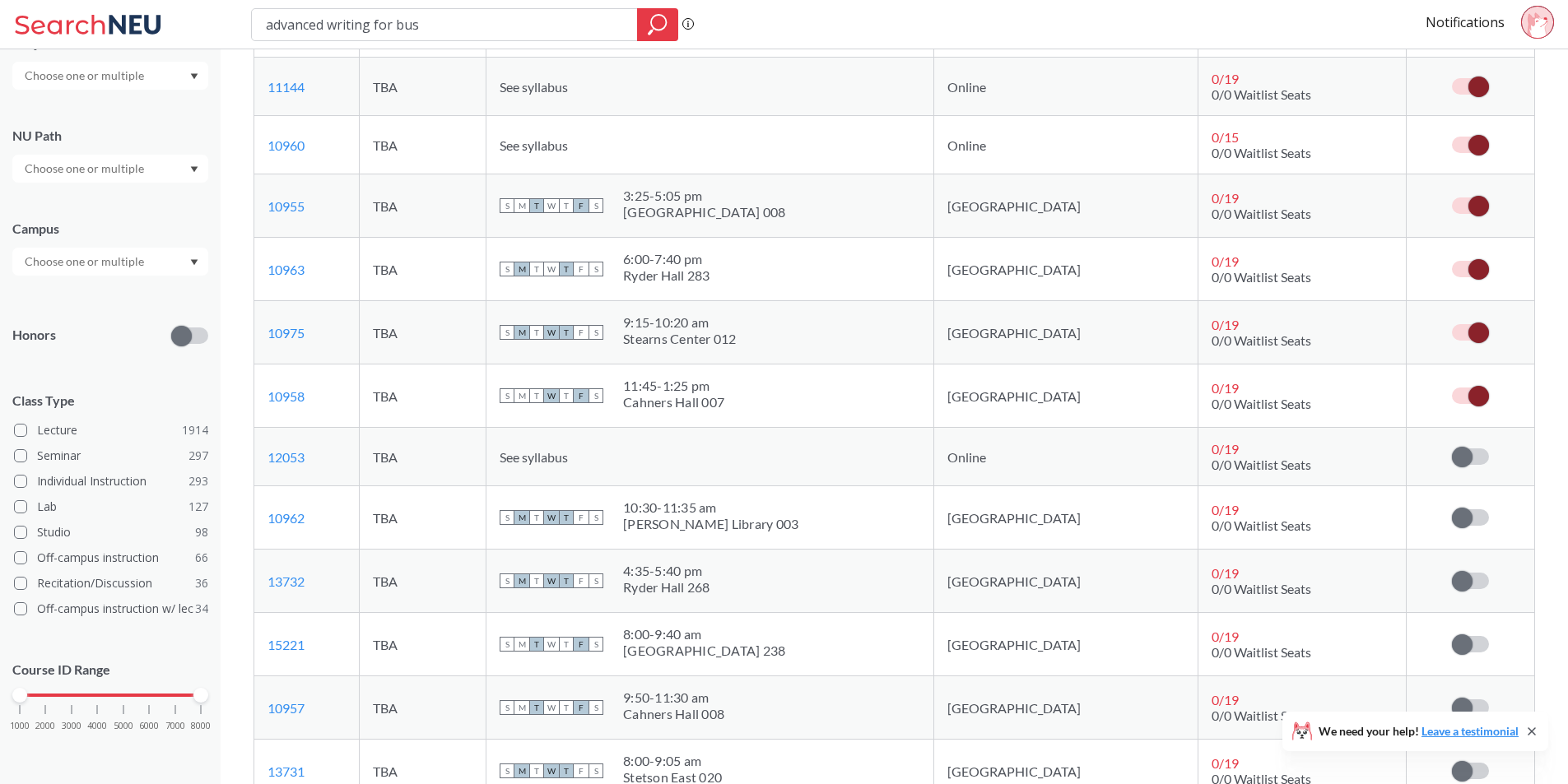
scroll to position [3372, 0]
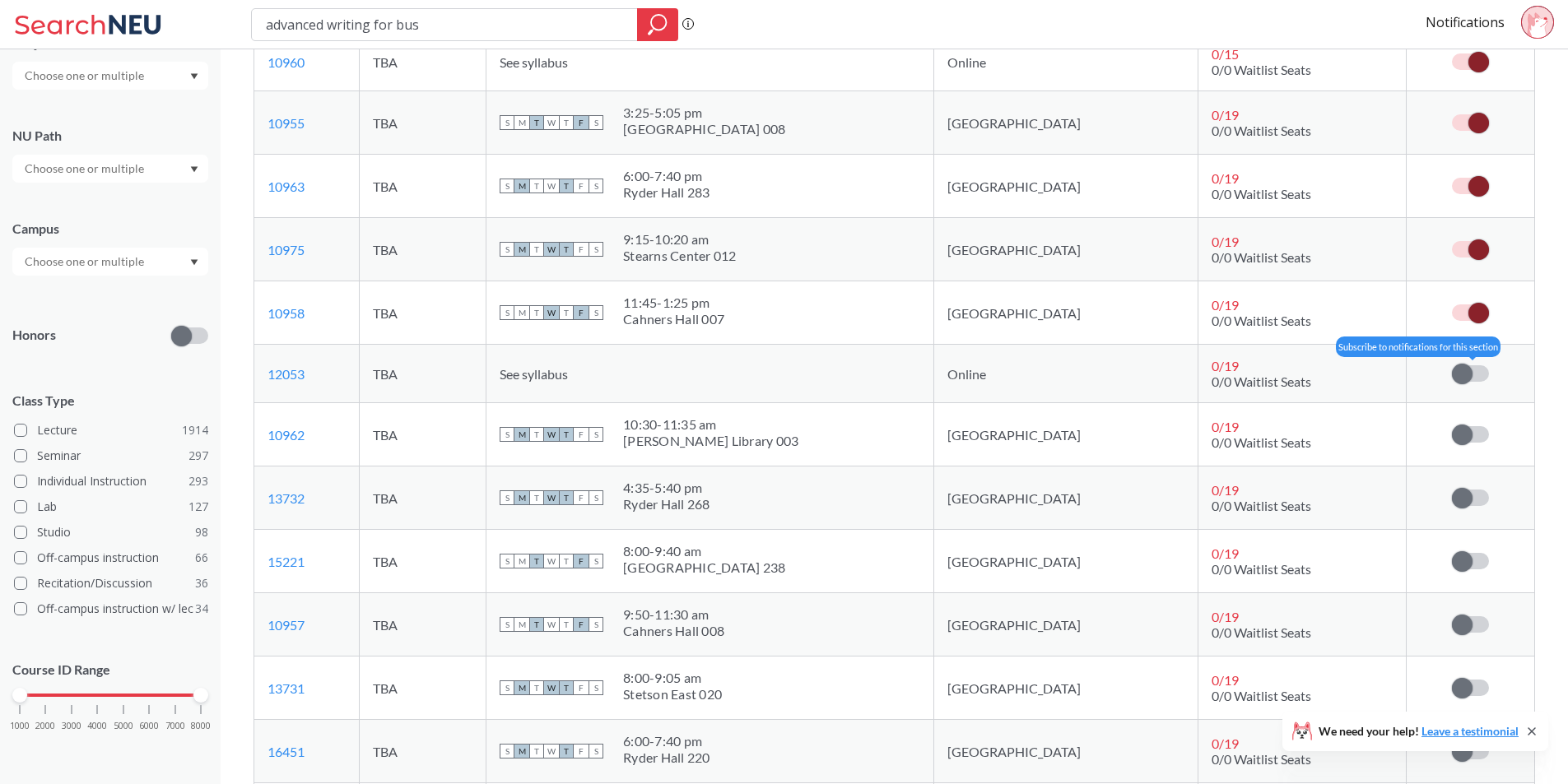
click at [1457, 369] on span at bounding box center [1462, 374] width 21 height 21
click at [1451, 365] on input "checkbox" at bounding box center [1451, 365] width 0 height 0
click at [1461, 433] on span at bounding box center [1462, 435] width 21 height 21
click at [1451, 426] on input "checkbox" at bounding box center [1451, 426] width 0 height 0
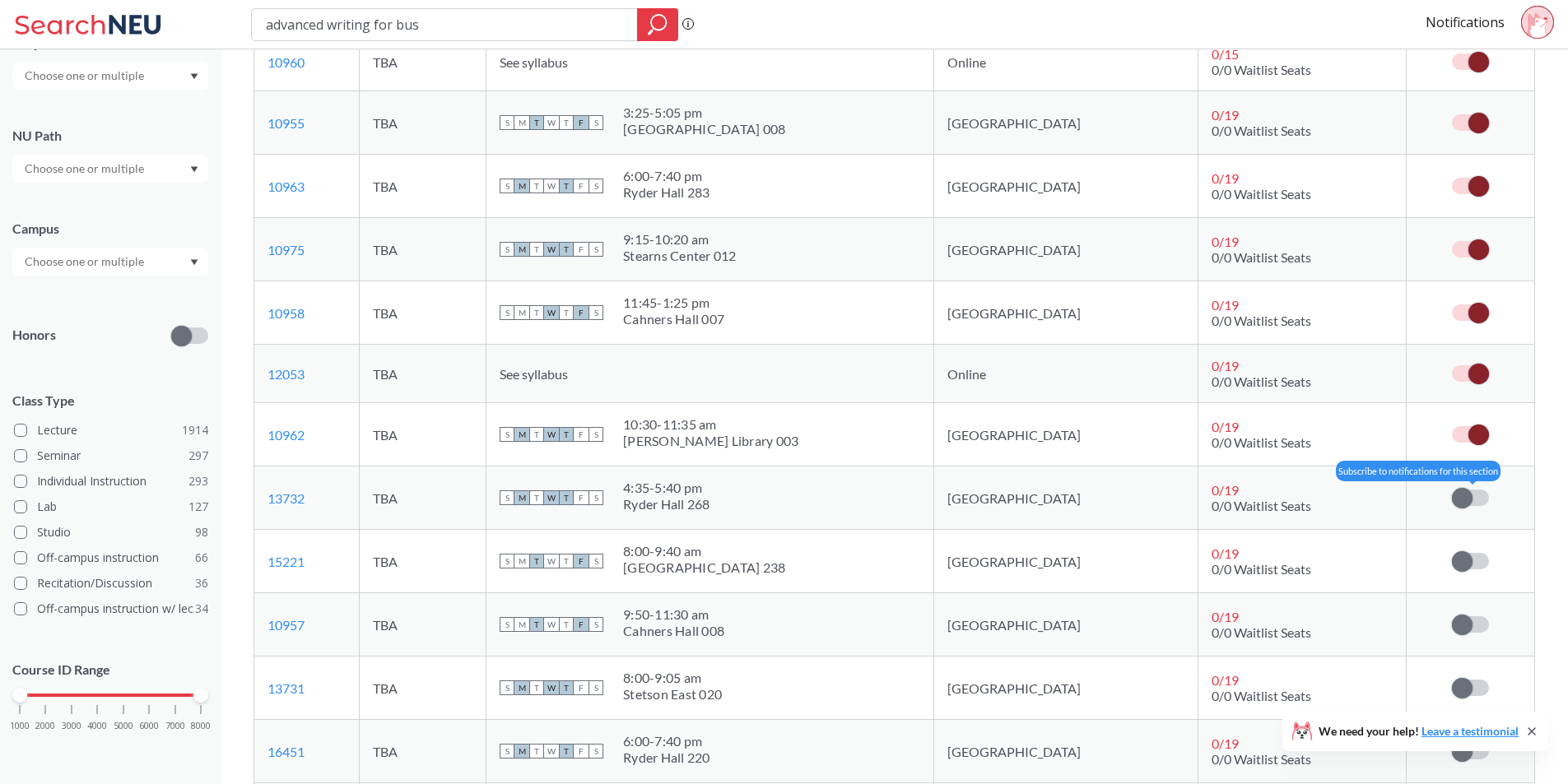
click at [1465, 499] on span at bounding box center [1462, 498] width 21 height 21
click at [1451, 490] on input "checkbox" at bounding box center [1451, 490] width 0 height 0
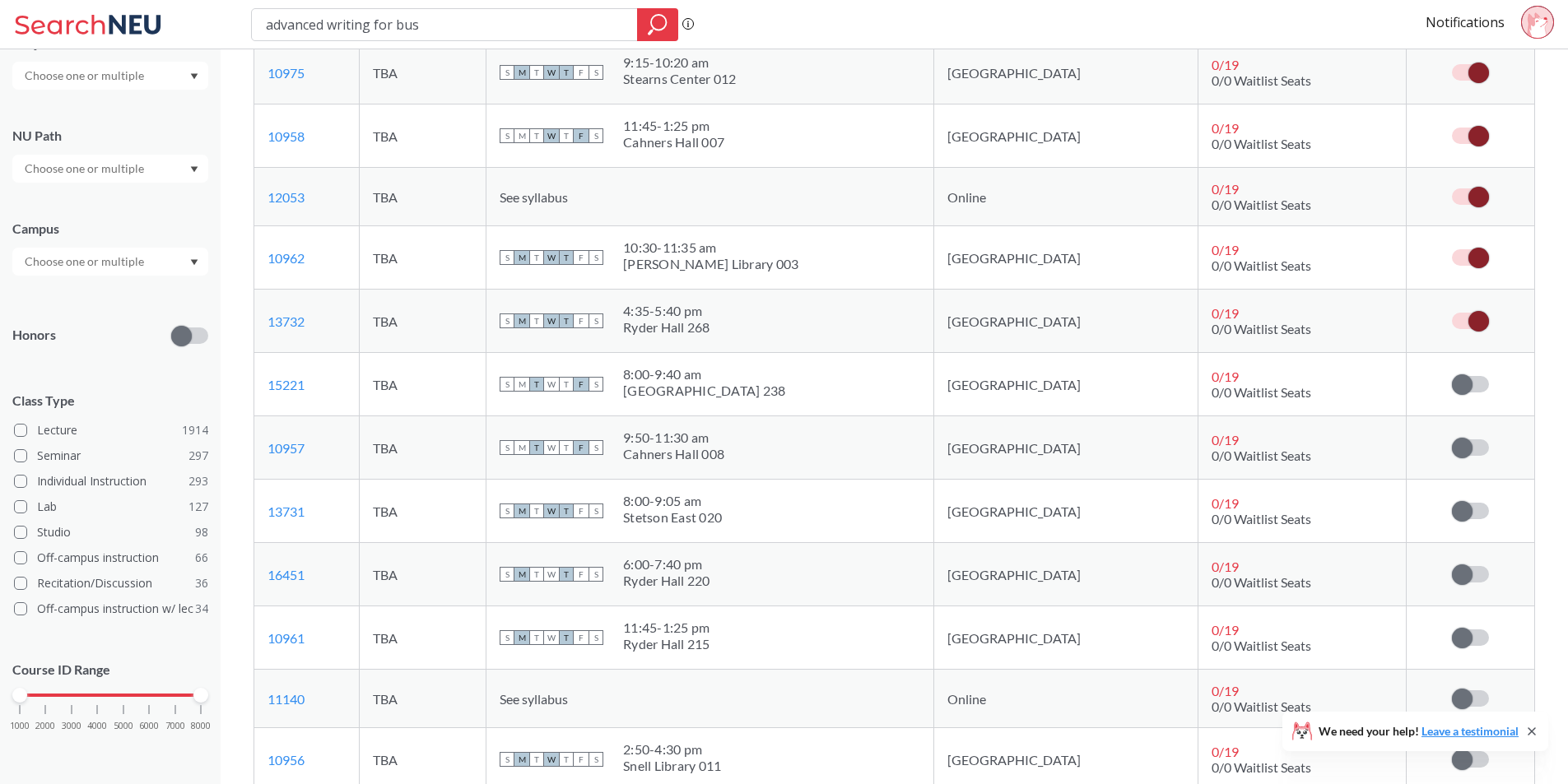
scroll to position [4030, 0]
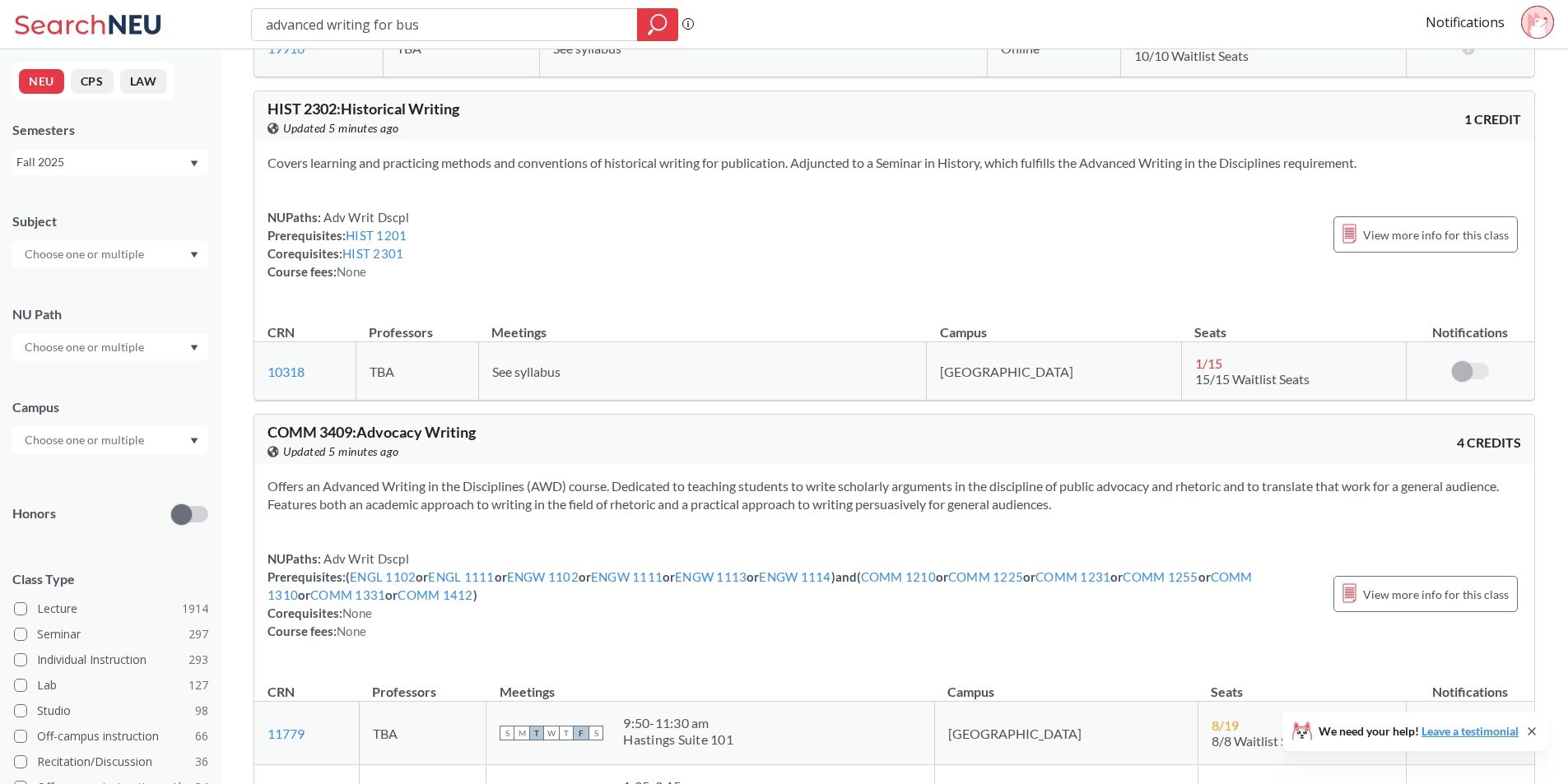
scroll to position [11021, 0]
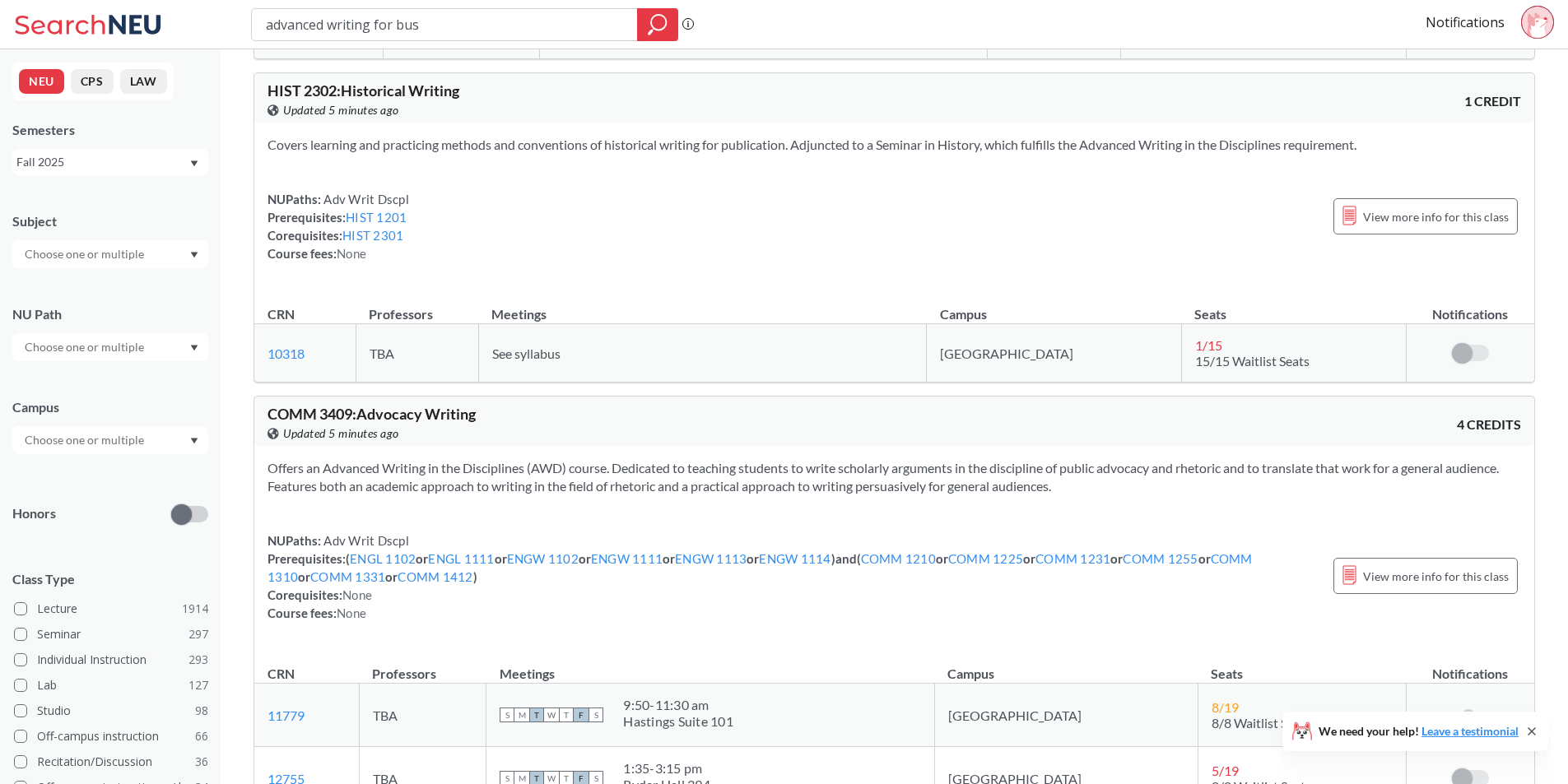
click at [587, 511] on div "Offers an Advanced Writing in the Disciplines (AWD) course. Dedicated to teachi…" at bounding box center [893, 547] width 1279 height 202
click at [586, 478] on section "Offers an Advanced Writing in the Disciplines (AWD) course. Dedicated to teachi…" at bounding box center [894, 477] width 1254 height 36
click at [586, 477] on section "Offers an Advanced Writing in the Disciplines (AWD) course. Dedicated to teachi…" at bounding box center [894, 477] width 1254 height 36
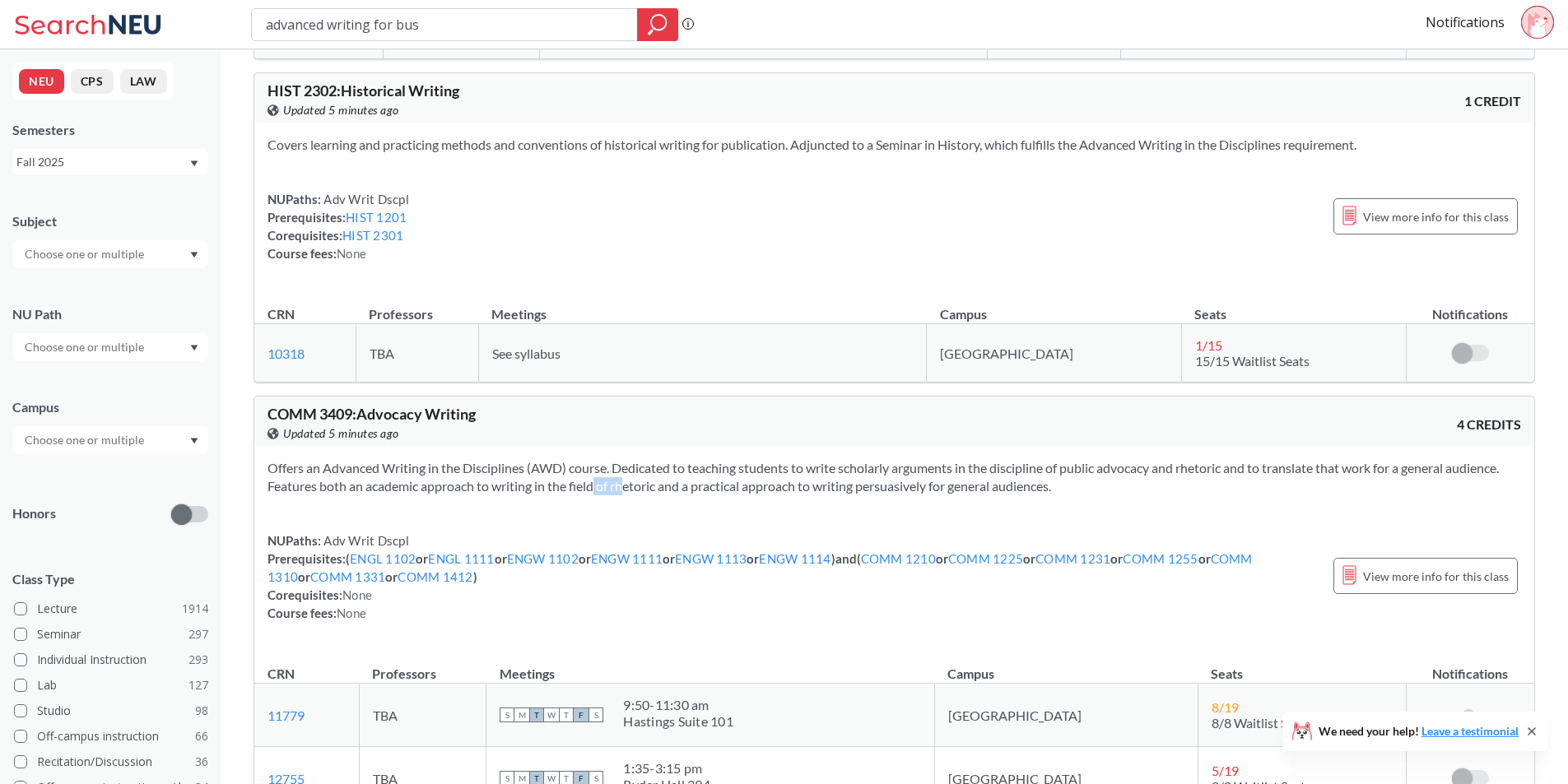
click at [586, 477] on section "Offers an Advanced Writing in the Disciplines (AWD) course. Dedicated to teachi…" at bounding box center [894, 477] width 1254 height 36
click at [591, 473] on section "Offers an Advanced Writing in the Disciplines (AWD) course. Dedicated to teachi…" at bounding box center [894, 477] width 1254 height 36
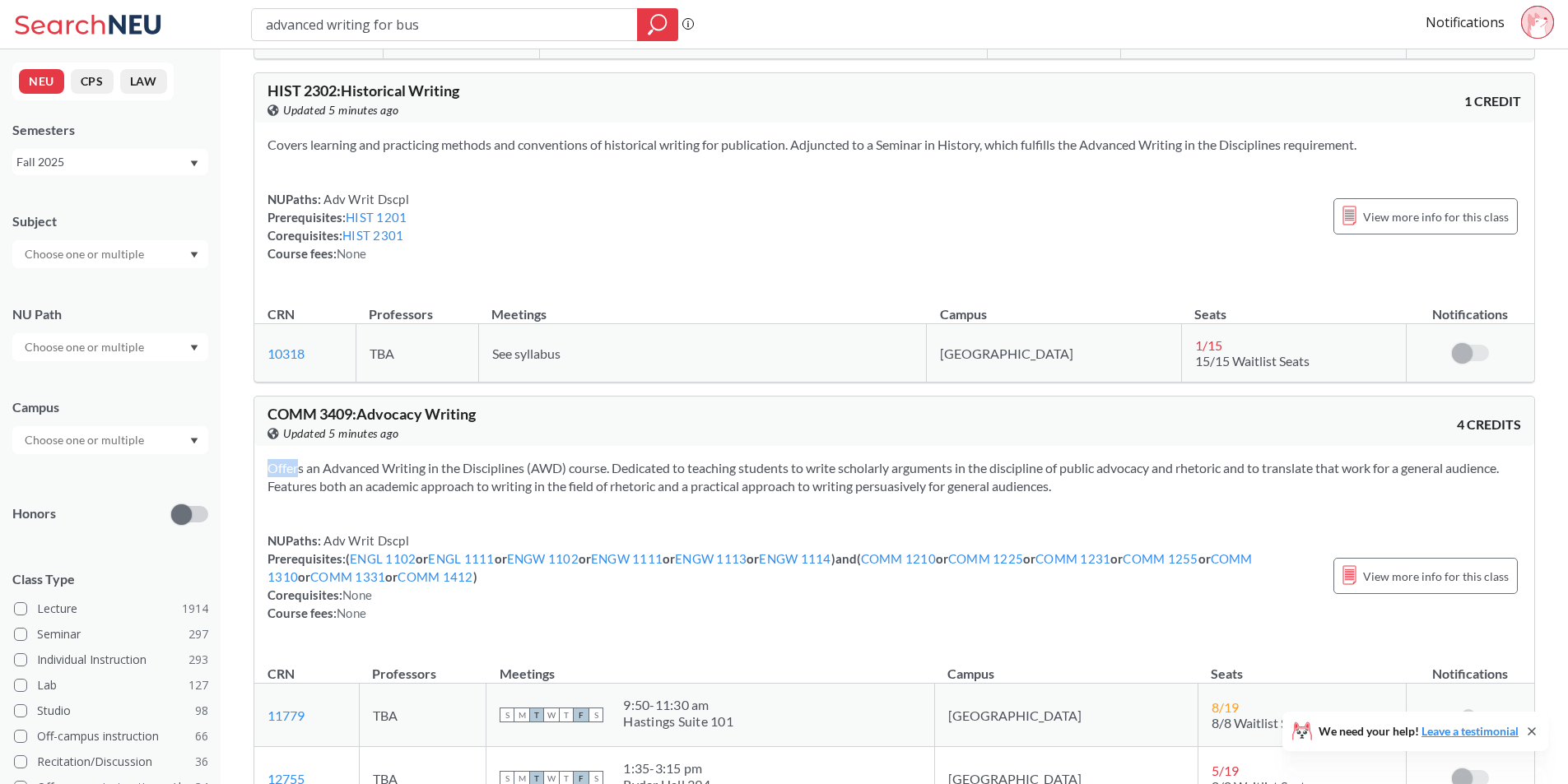
click at [591, 473] on section "Offers an Advanced Writing in the Disciplines (AWD) course. Dedicated to teachi…" at bounding box center [894, 477] width 1254 height 36
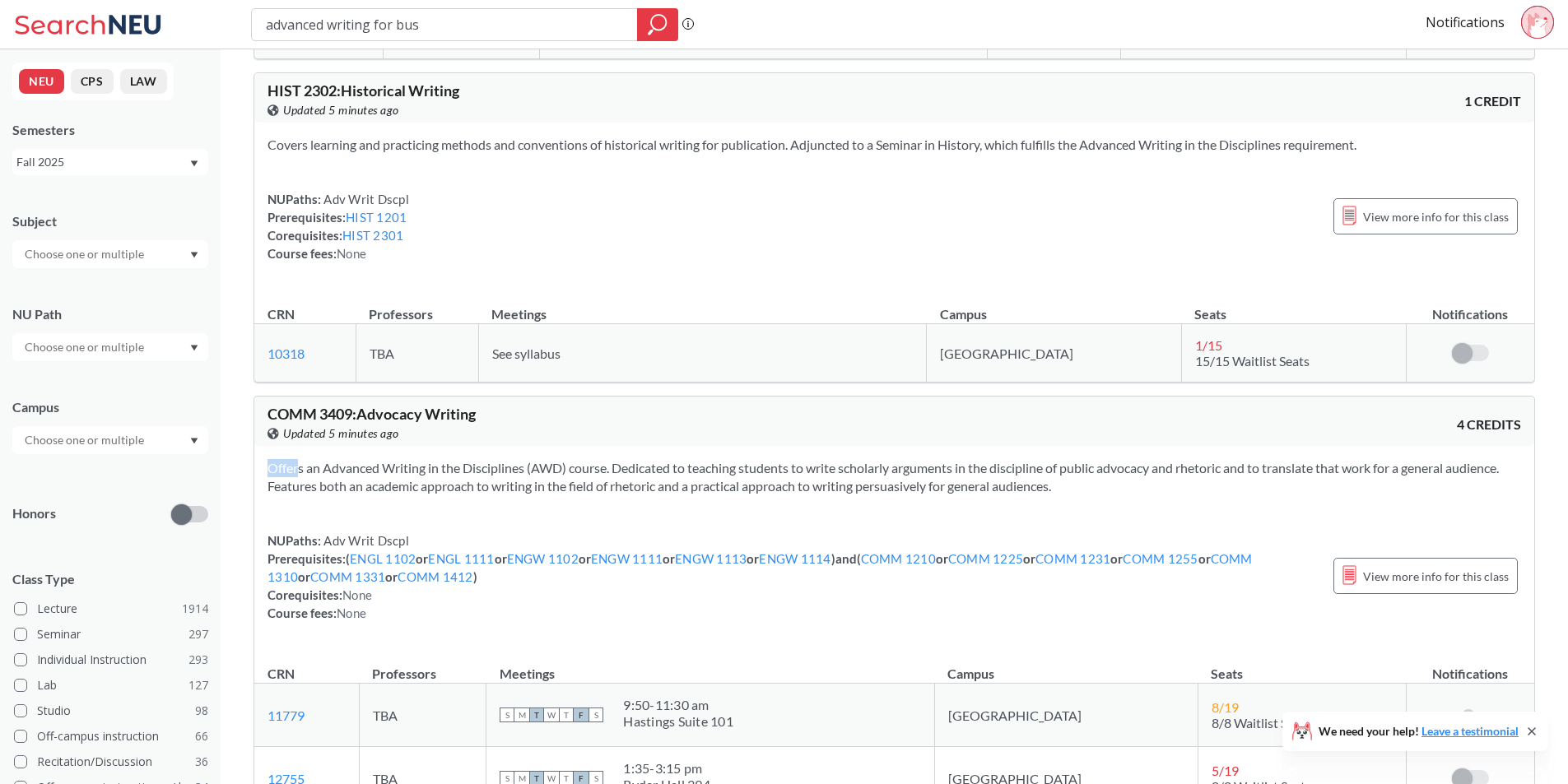
click at [591, 473] on section "Offers an Advanced Writing in the Disciplines (AWD) course. Dedicated to teachi…" at bounding box center [894, 477] width 1254 height 36
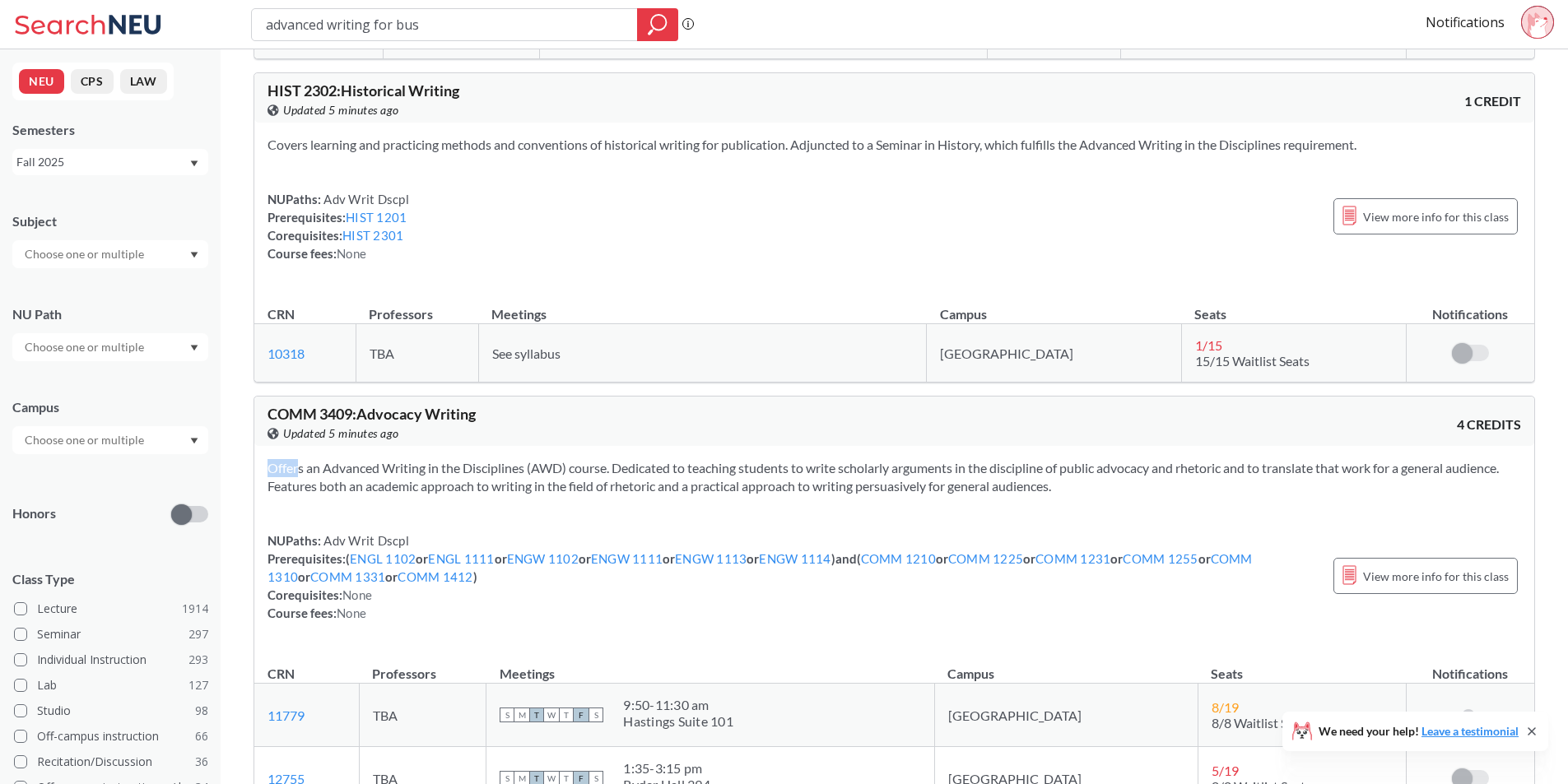
click at [591, 473] on section "Offers an Advanced Writing in the Disciplines (AWD) course. Dedicated to teachi…" at bounding box center [894, 477] width 1254 height 36
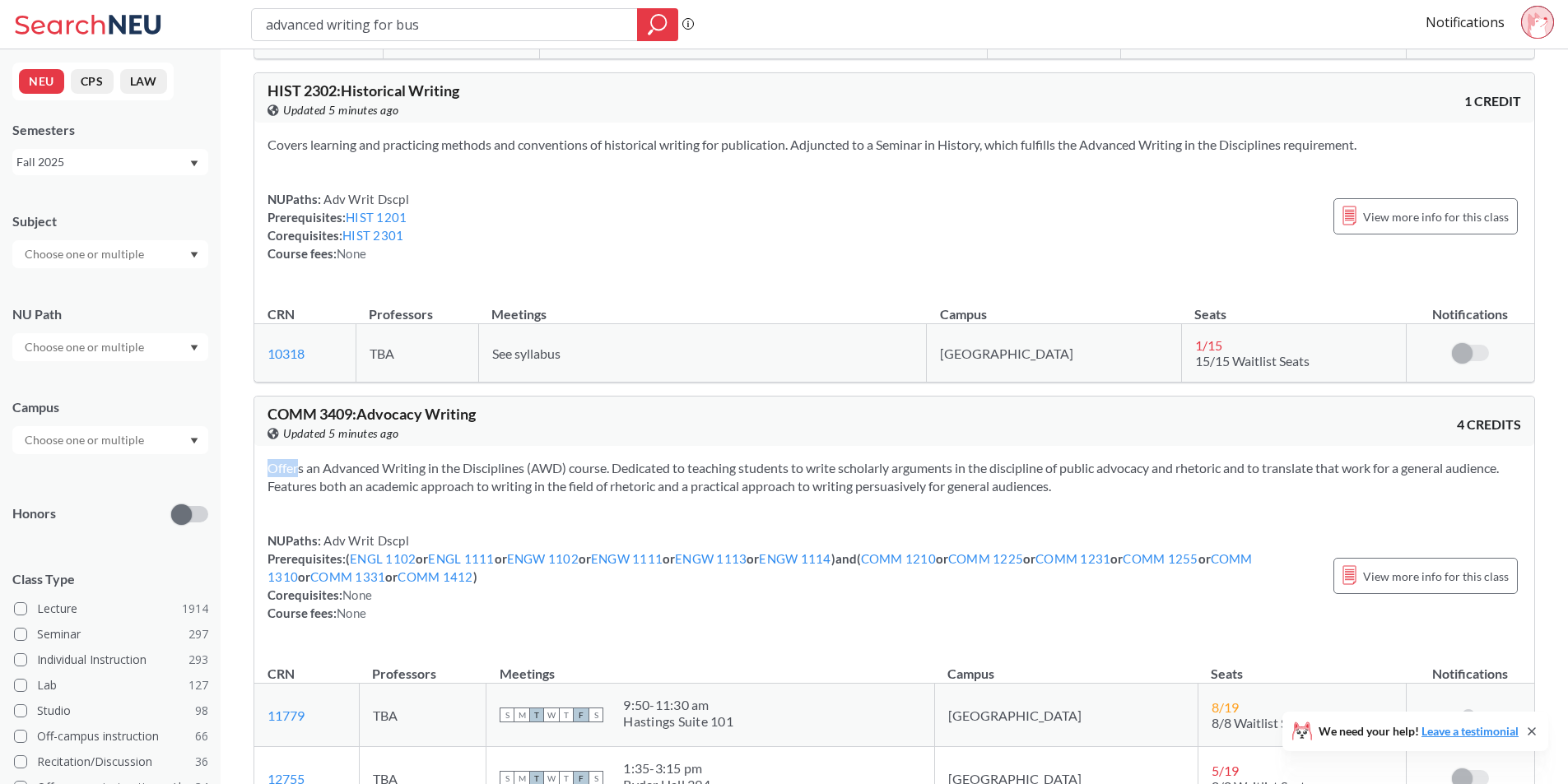
click at [591, 473] on section "Offers an Advanced Writing in the Disciplines (AWD) course. Dedicated to teachi…" at bounding box center [894, 477] width 1254 height 36
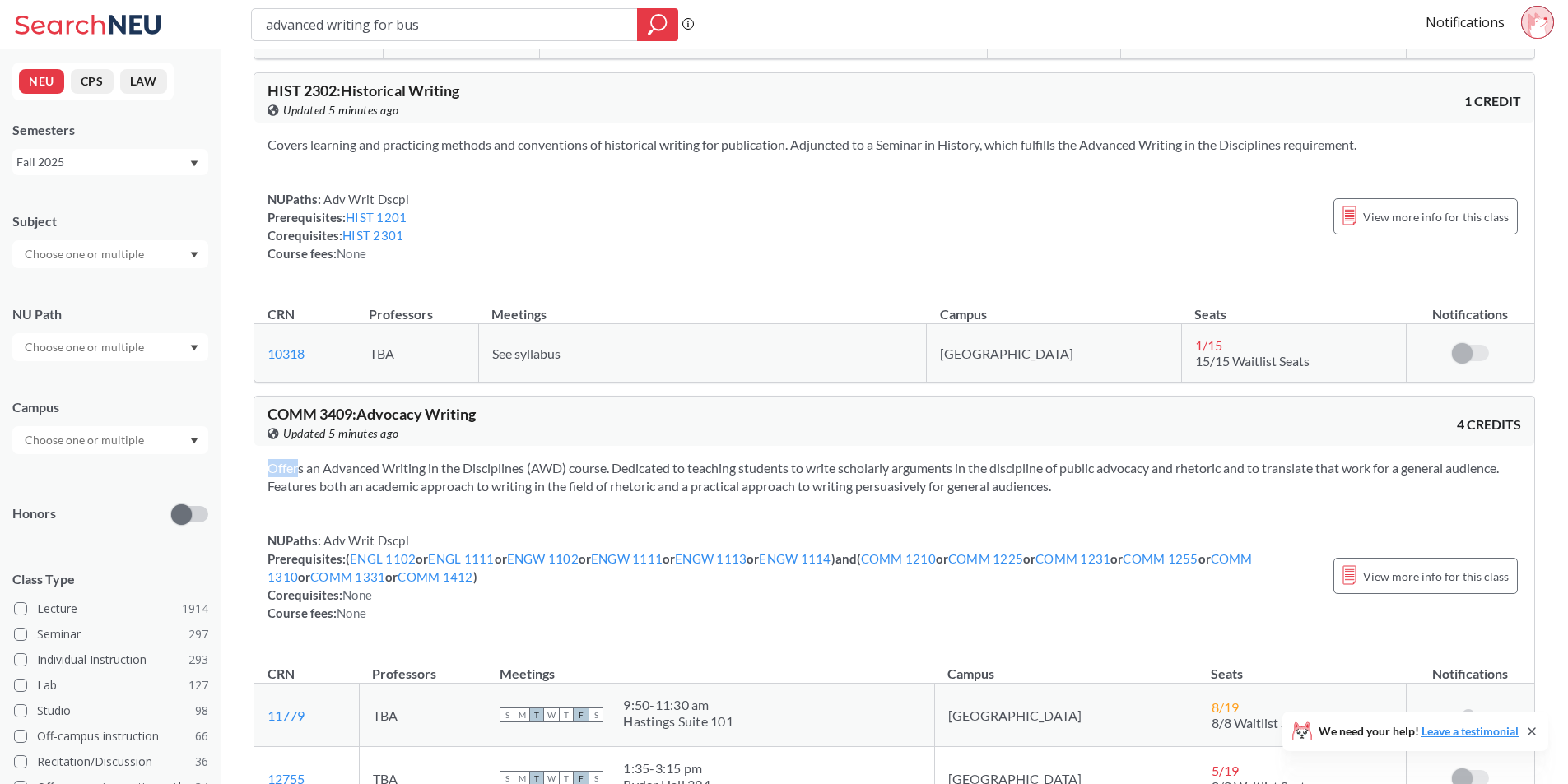
click at [600, 478] on section "Offers an Advanced Writing in the Disciplines (AWD) course. Dedicated to teachi…" at bounding box center [894, 477] width 1254 height 36
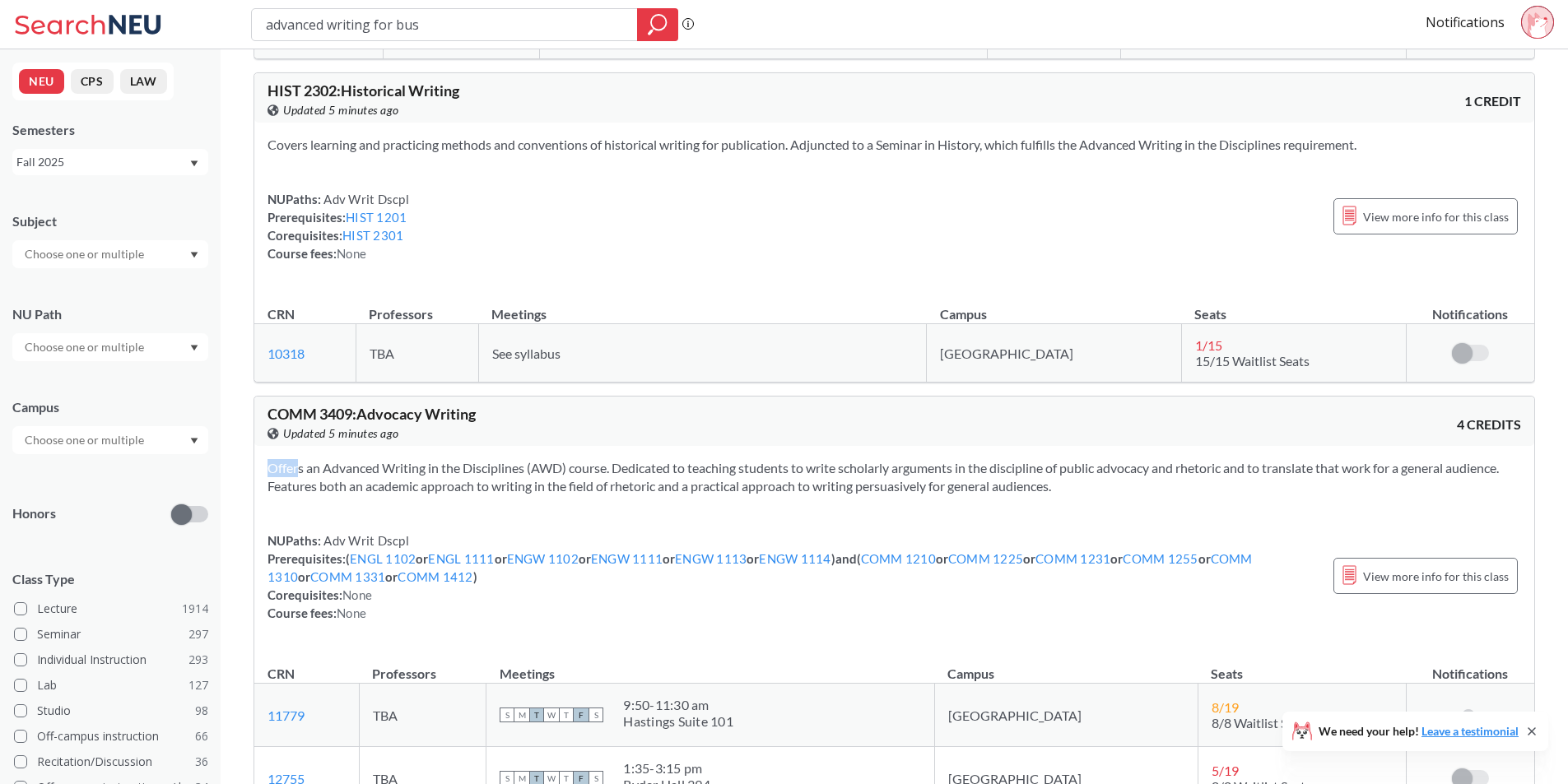
click at [600, 478] on section "Offers an Advanced Writing in the Disciplines (AWD) course. Dedicated to teachi…" at bounding box center [894, 477] width 1254 height 36
click at [621, 503] on div "Offers an Advanced Writing in the Disciplines (AWD) course. Dedicated to teachi…" at bounding box center [893, 547] width 1279 height 202
click at [599, 488] on section "Offers an Advanced Writing in the Disciplines (AWD) course. Dedicated to teachi…" at bounding box center [894, 477] width 1254 height 36
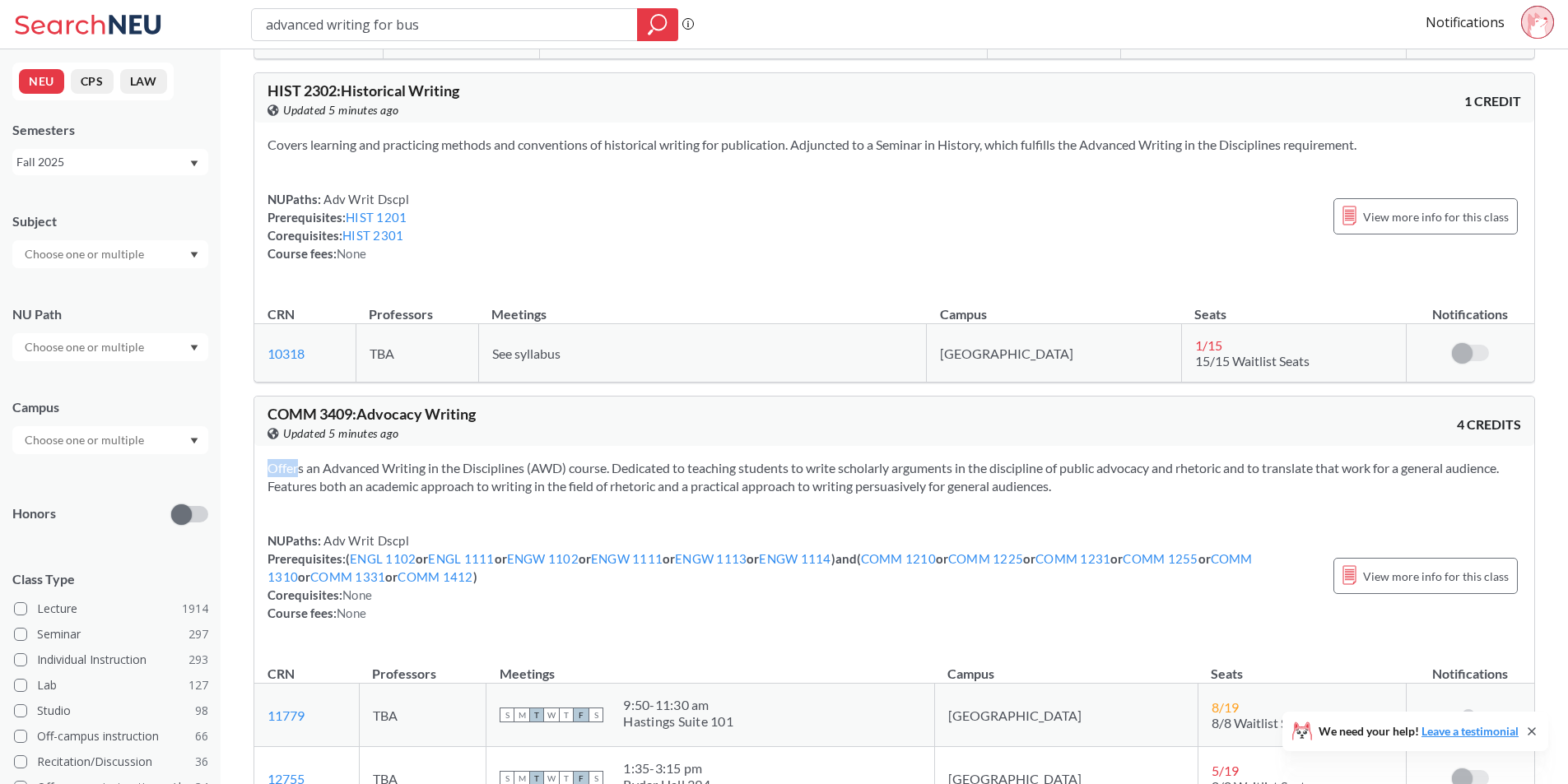
click at [599, 488] on section "Offers an Advanced Writing in the Disciplines (AWD) course. Dedicated to teachi…" at bounding box center [894, 477] width 1254 height 36
click at [626, 522] on div "Offers an Advanced Writing in the Disciplines (AWD) course. Dedicated to teachi…" at bounding box center [893, 547] width 1279 height 202
click at [600, 492] on section "Offers an Advanced Writing in the Disciplines (AWD) course. Dedicated to teachi…" at bounding box center [894, 477] width 1254 height 36
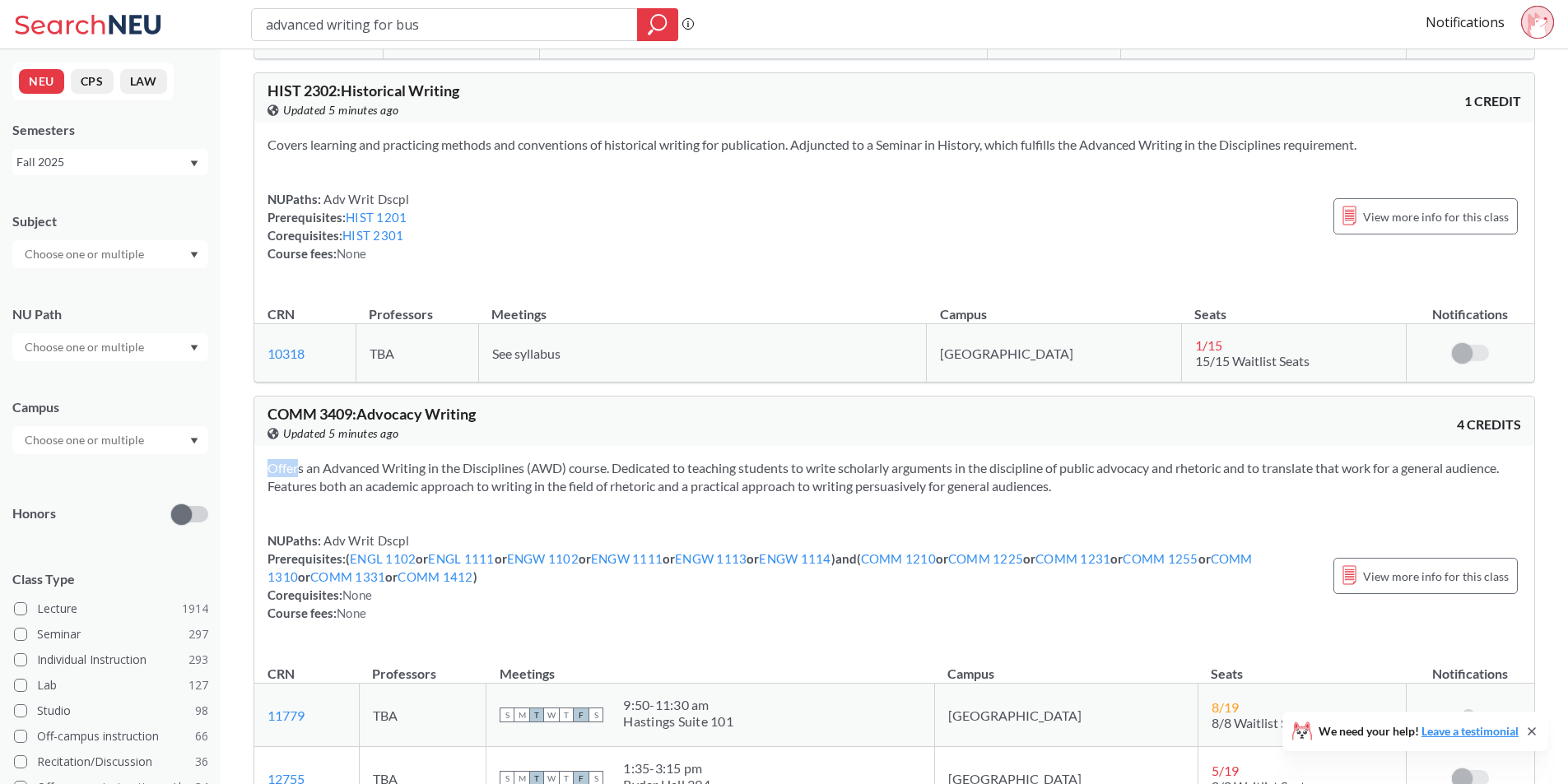
click at [600, 492] on section "Offers an Advanced Writing in the Disciplines (AWD) course. Dedicated to teachi…" at bounding box center [894, 477] width 1254 height 36
click at [613, 510] on div "Offers an Advanced Writing in the Disciplines (AWD) course. Dedicated to teachi…" at bounding box center [893, 547] width 1279 height 202
click at [612, 508] on div "Offers an Advanced Writing in the Disciplines (AWD) course. Dedicated to teachi…" at bounding box center [893, 547] width 1279 height 202
click at [602, 500] on div "Offers an Advanced Writing in the Disciplines (AWD) course. Dedicated to teachi…" at bounding box center [893, 547] width 1279 height 202
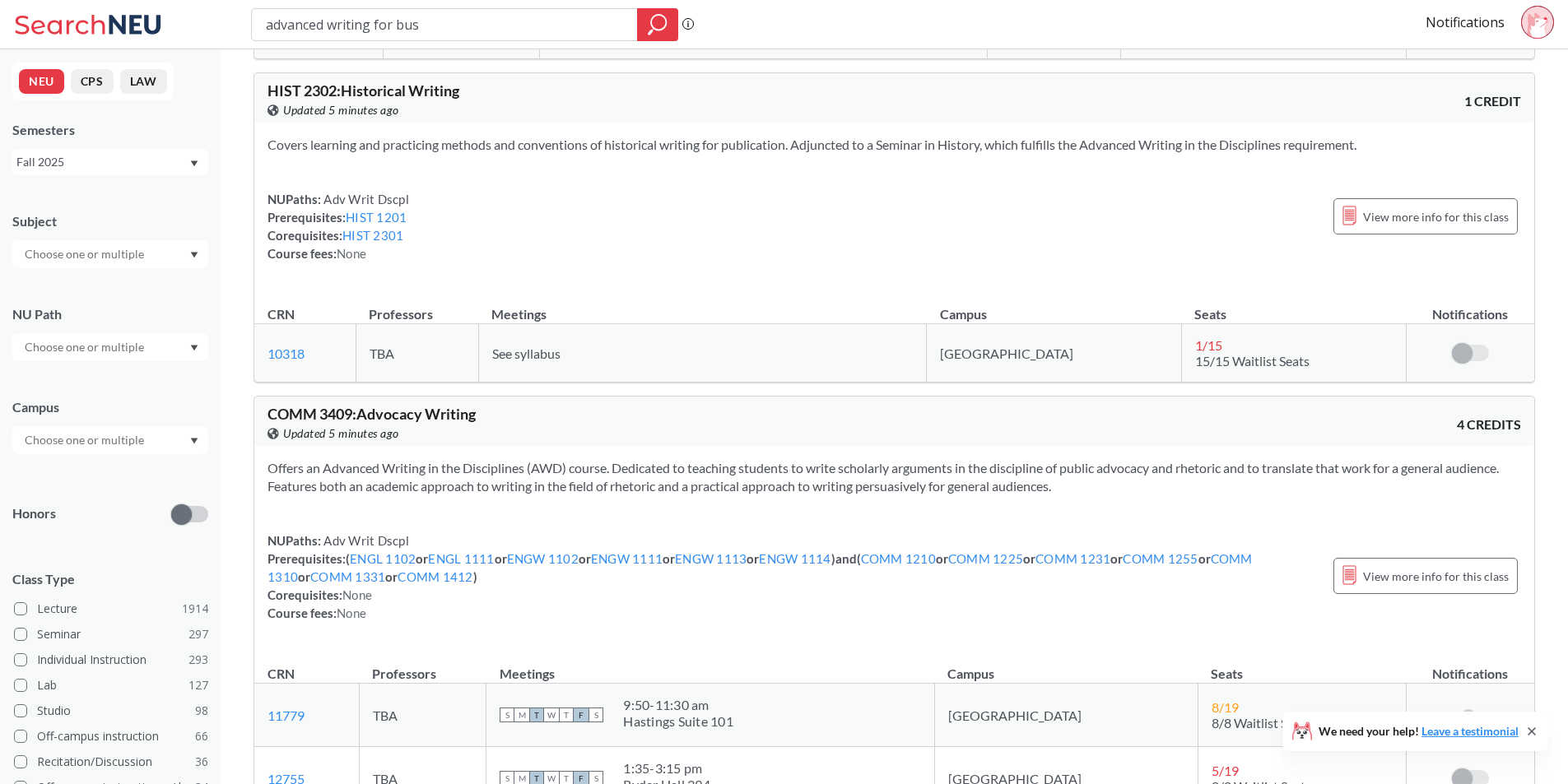
click at [599, 500] on div "Offers an Advanced Writing in the Disciplines (AWD) course. Dedicated to teachi…" at bounding box center [893, 547] width 1279 height 202
click at [598, 496] on div "Offers an Advanced Writing in the Disciplines (AWD) course. Dedicated to teachi…" at bounding box center [893, 547] width 1279 height 202
click at [587, 489] on section "Offers an Advanced Writing in the Disciplines (AWD) course. Dedicated to teachi…" at bounding box center [894, 477] width 1254 height 36
click at [587, 488] on section "Offers an Advanced Writing in the Disciplines (AWD) course. Dedicated to teachi…" at bounding box center [894, 477] width 1254 height 36
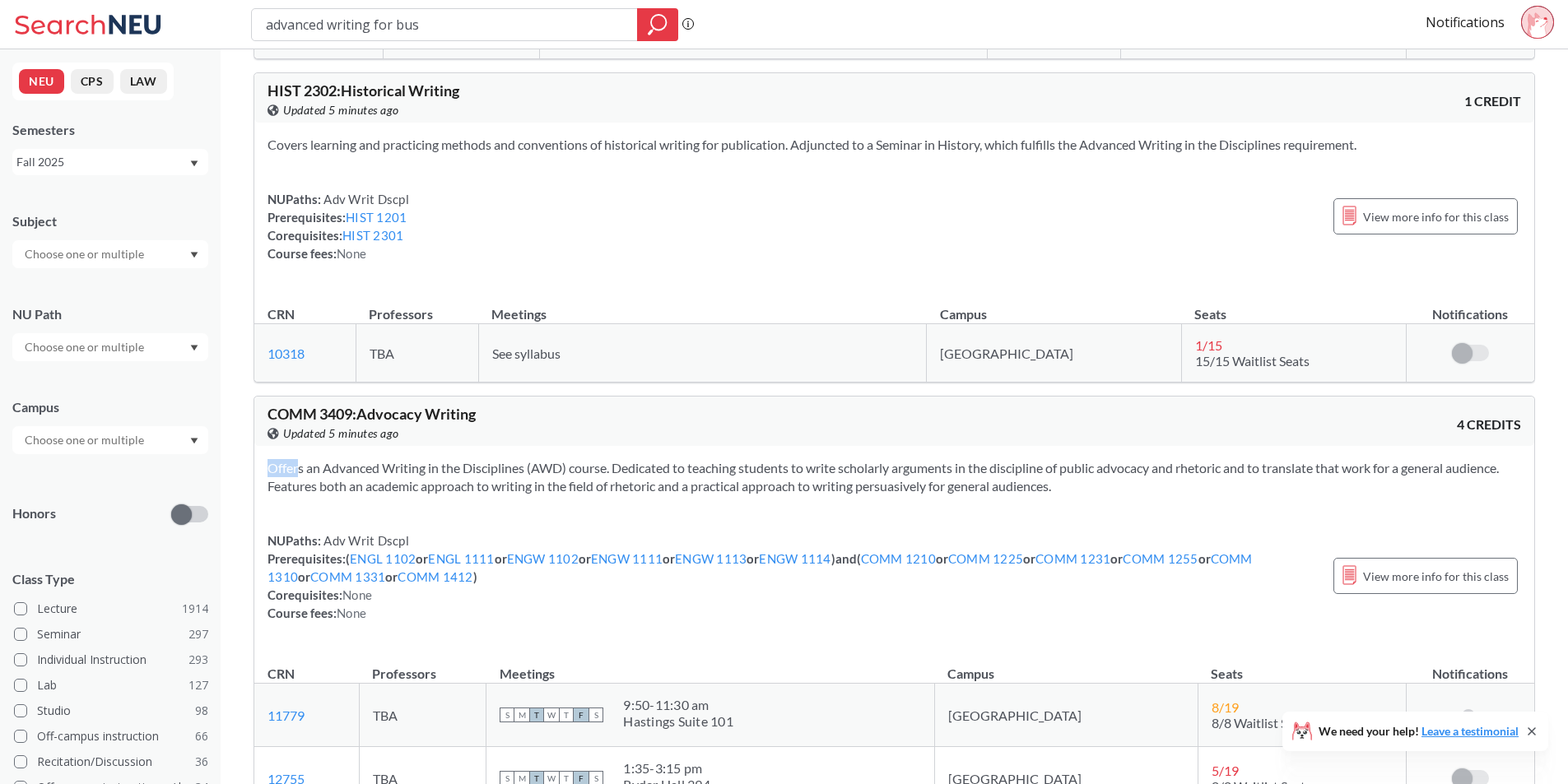
click at [587, 488] on section "Offers an Advanced Writing in the Disciplines (AWD) course. Dedicated to teachi…" at bounding box center [894, 477] width 1254 height 36
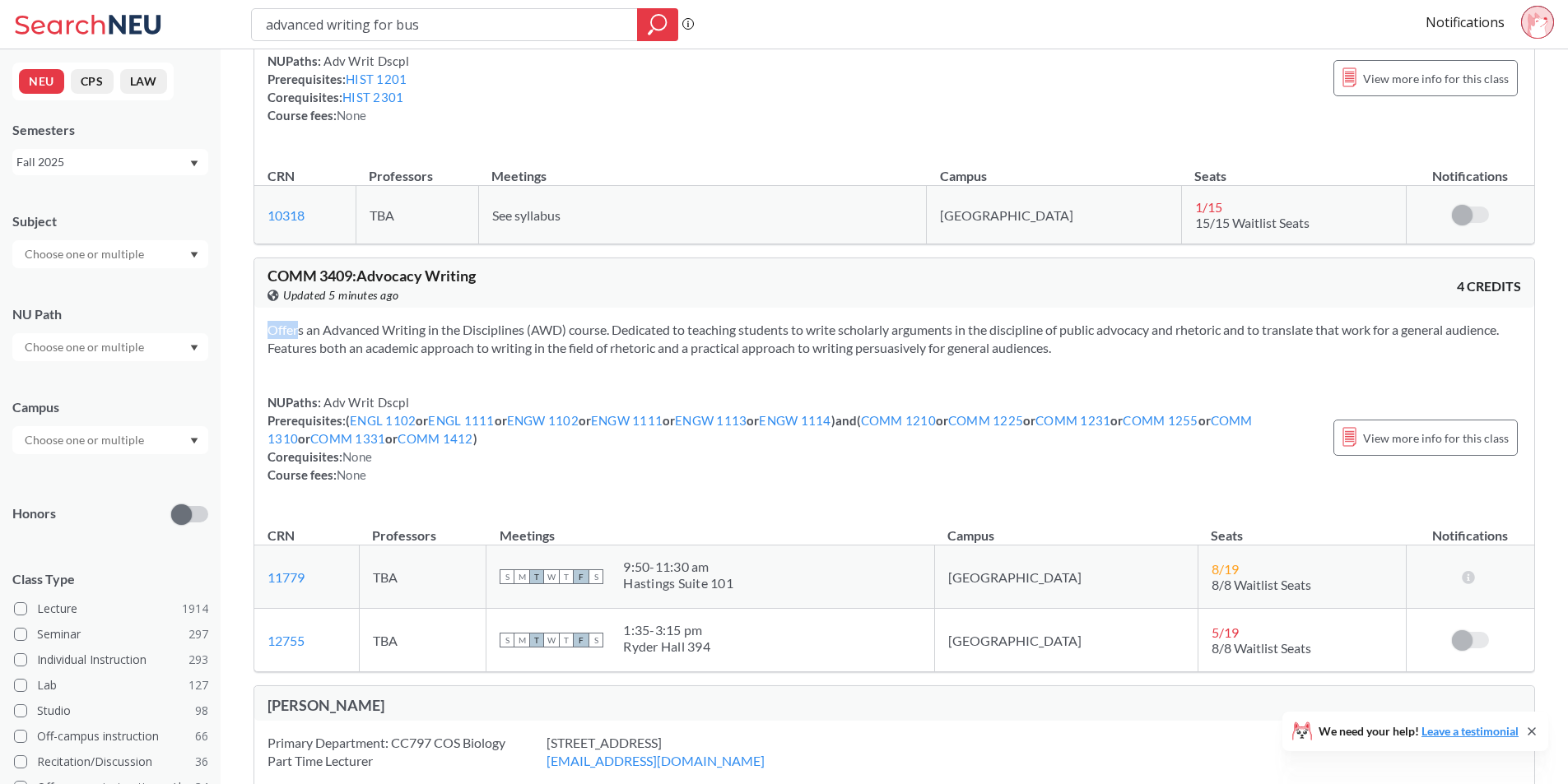
scroll to position [11432, 0]
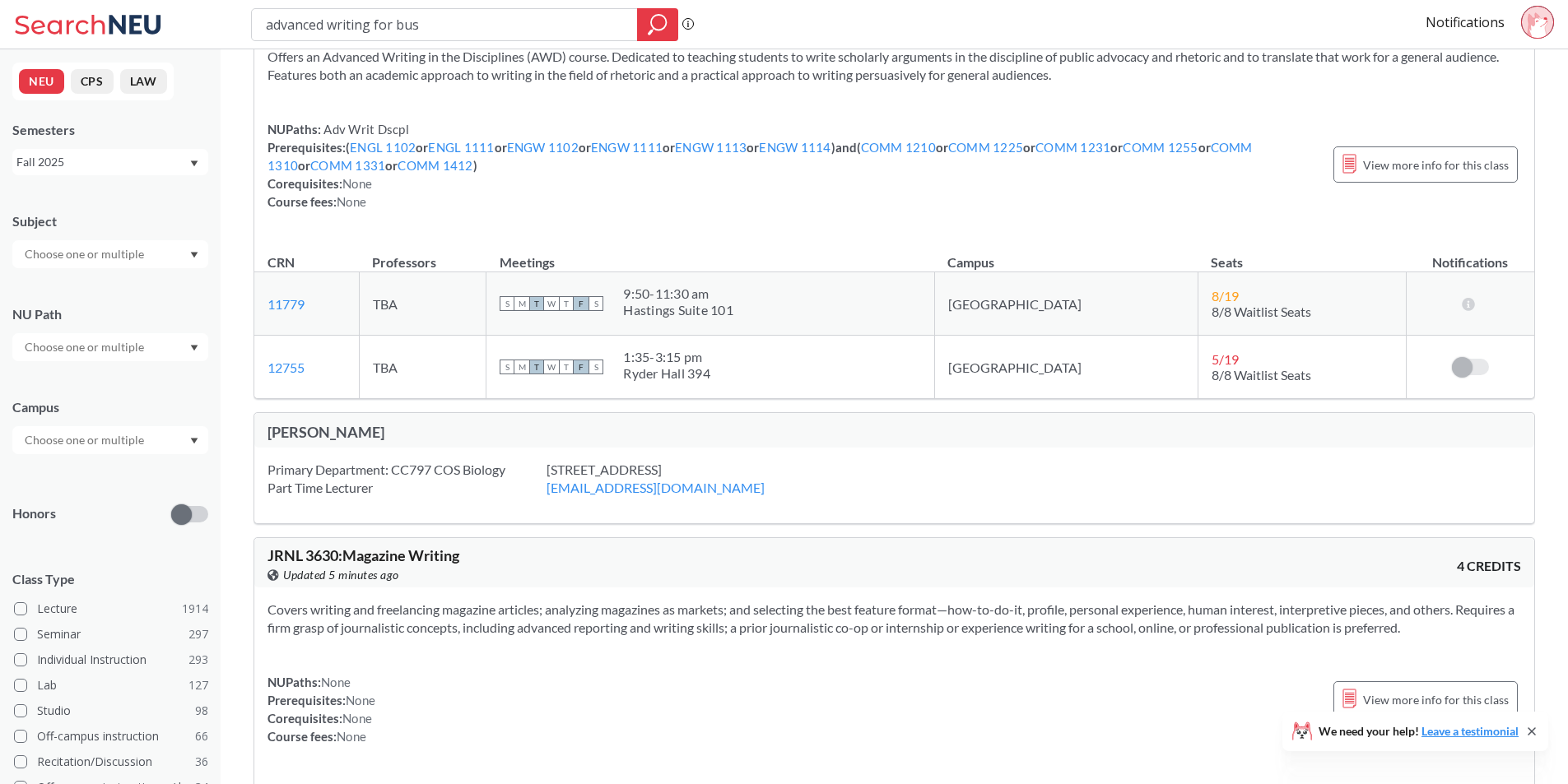
click at [546, 611] on section "Covers writing and freelancing magazine articles; analyzing magazines as market…" at bounding box center [894, 618] width 1254 height 36
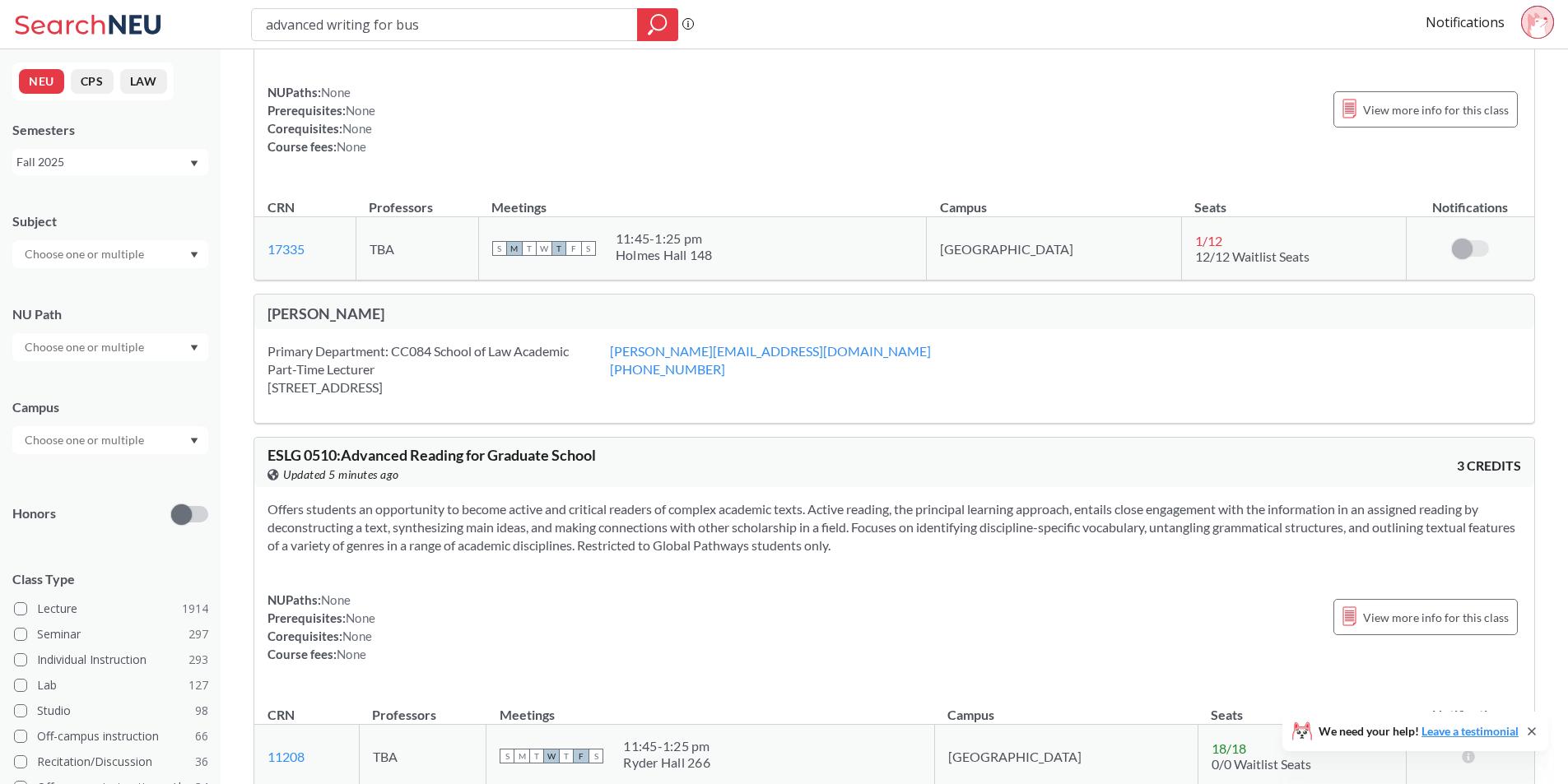
scroll to position [12008, 0]
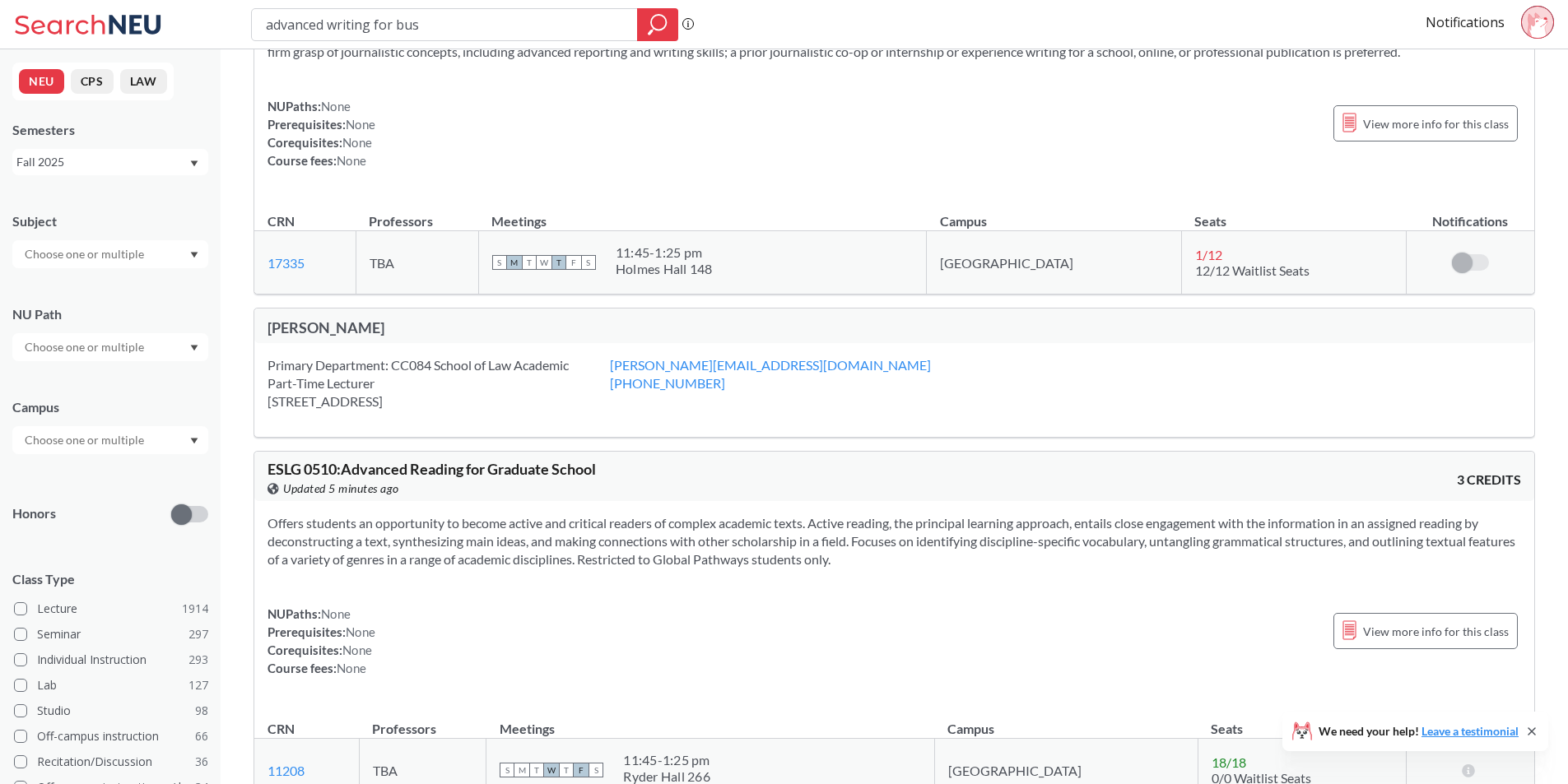
click at [524, 546] on section "Offers students an opportunity to become active and critical readers of complex…" at bounding box center [894, 541] width 1254 height 54
click at [524, 545] on section "Offers students an opportunity to become active and critical readers of complex…" at bounding box center [894, 541] width 1254 height 54
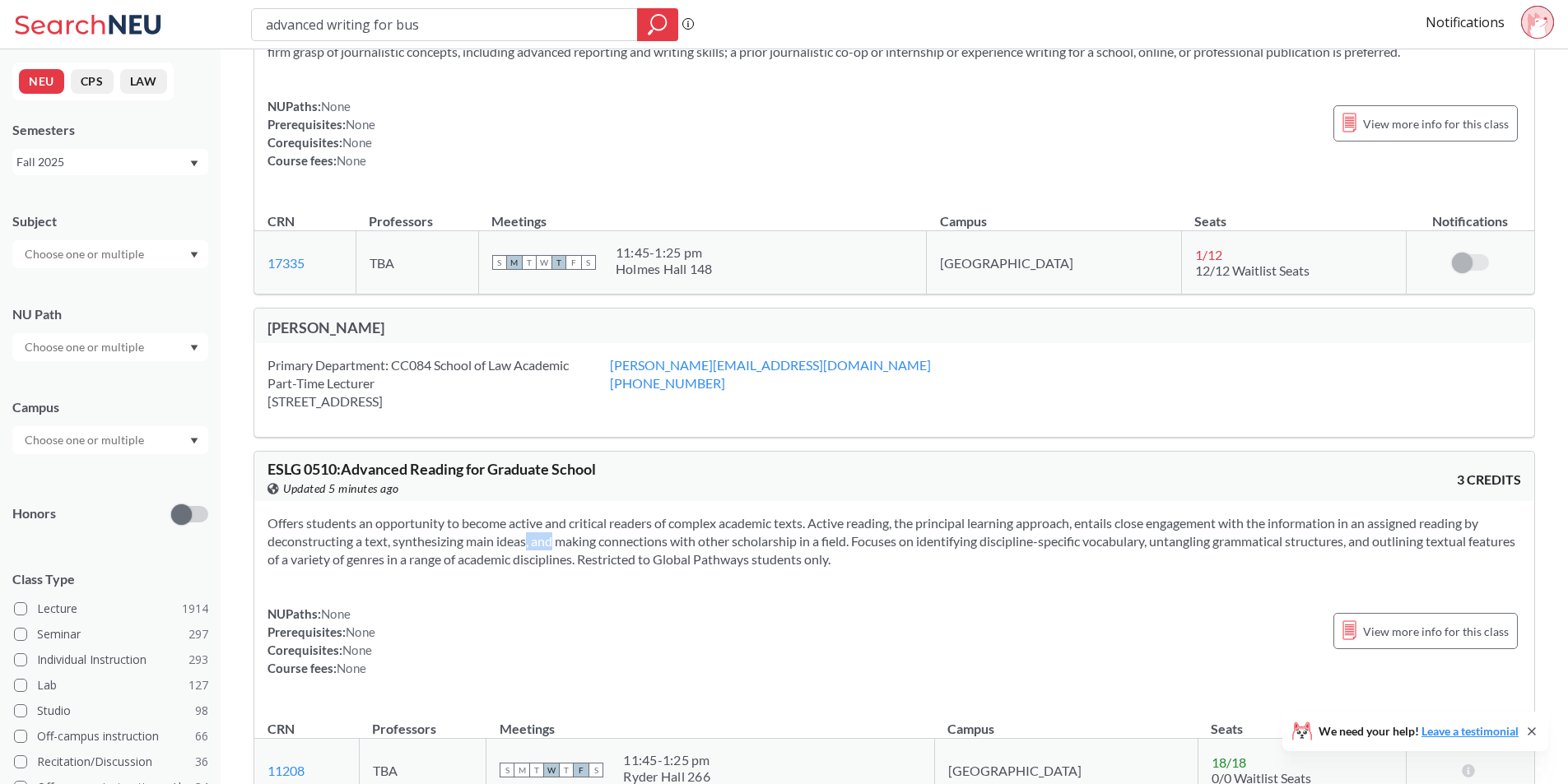
click at [522, 545] on section "Offers students an opportunity to become active and critical readers of complex…" at bounding box center [894, 541] width 1254 height 54
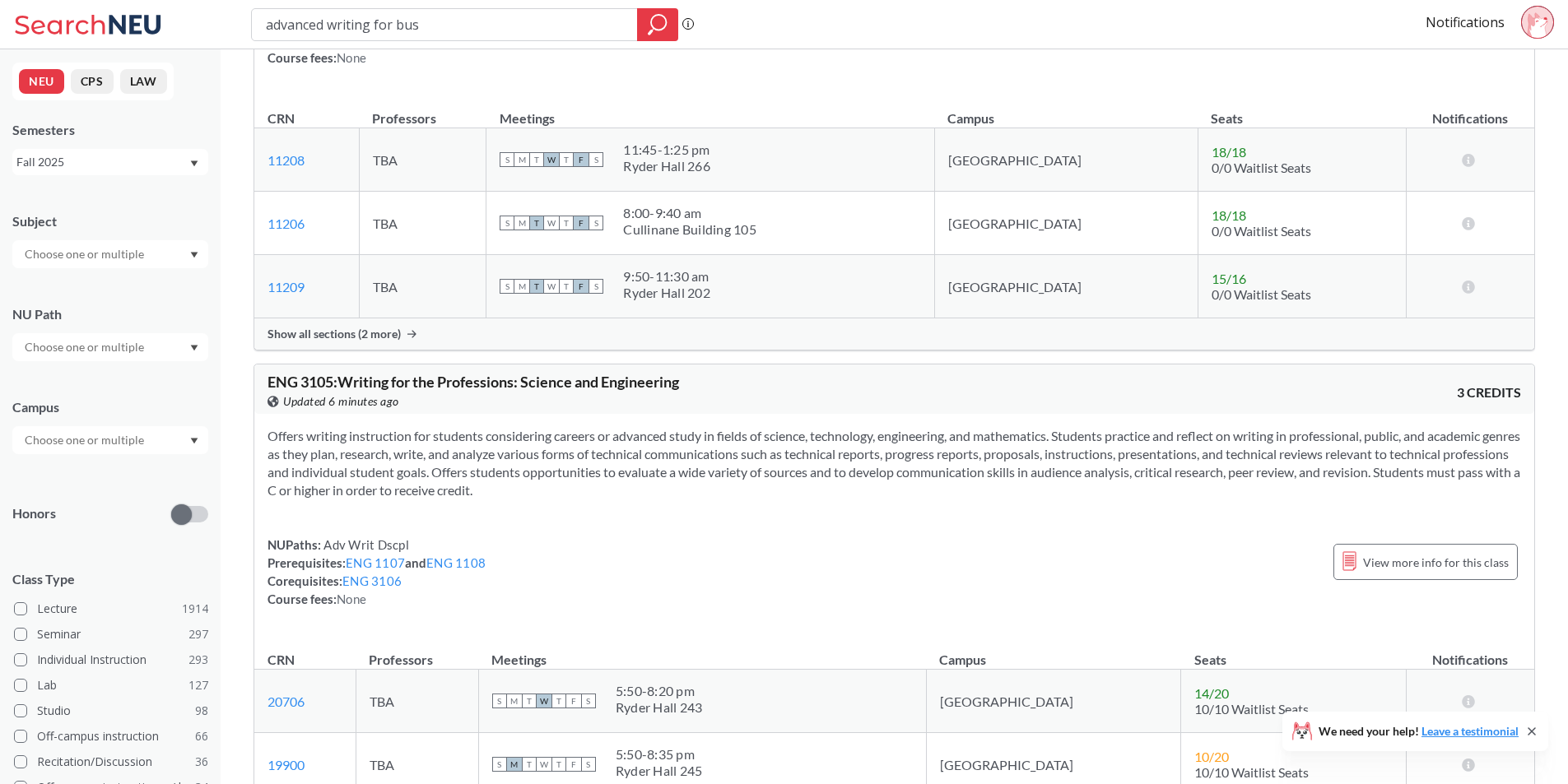
scroll to position [12666, 0]
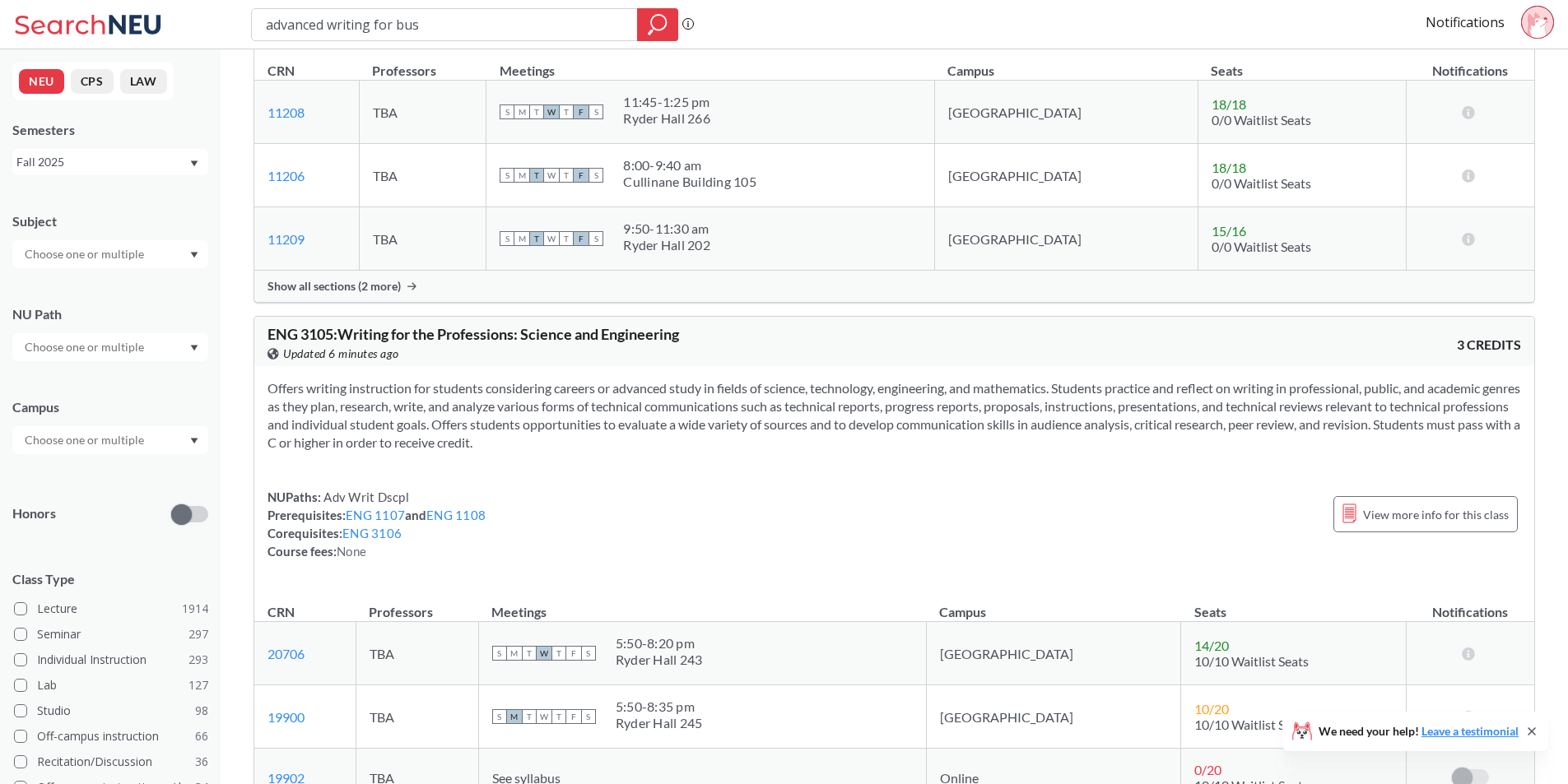
click at [668, 415] on section "Offers writing instruction for students considering careers or advanced study i…" at bounding box center [894, 415] width 1254 height 73
click at [666, 415] on section "Offers writing instruction for students considering careers or advanced study i…" at bounding box center [894, 415] width 1254 height 73
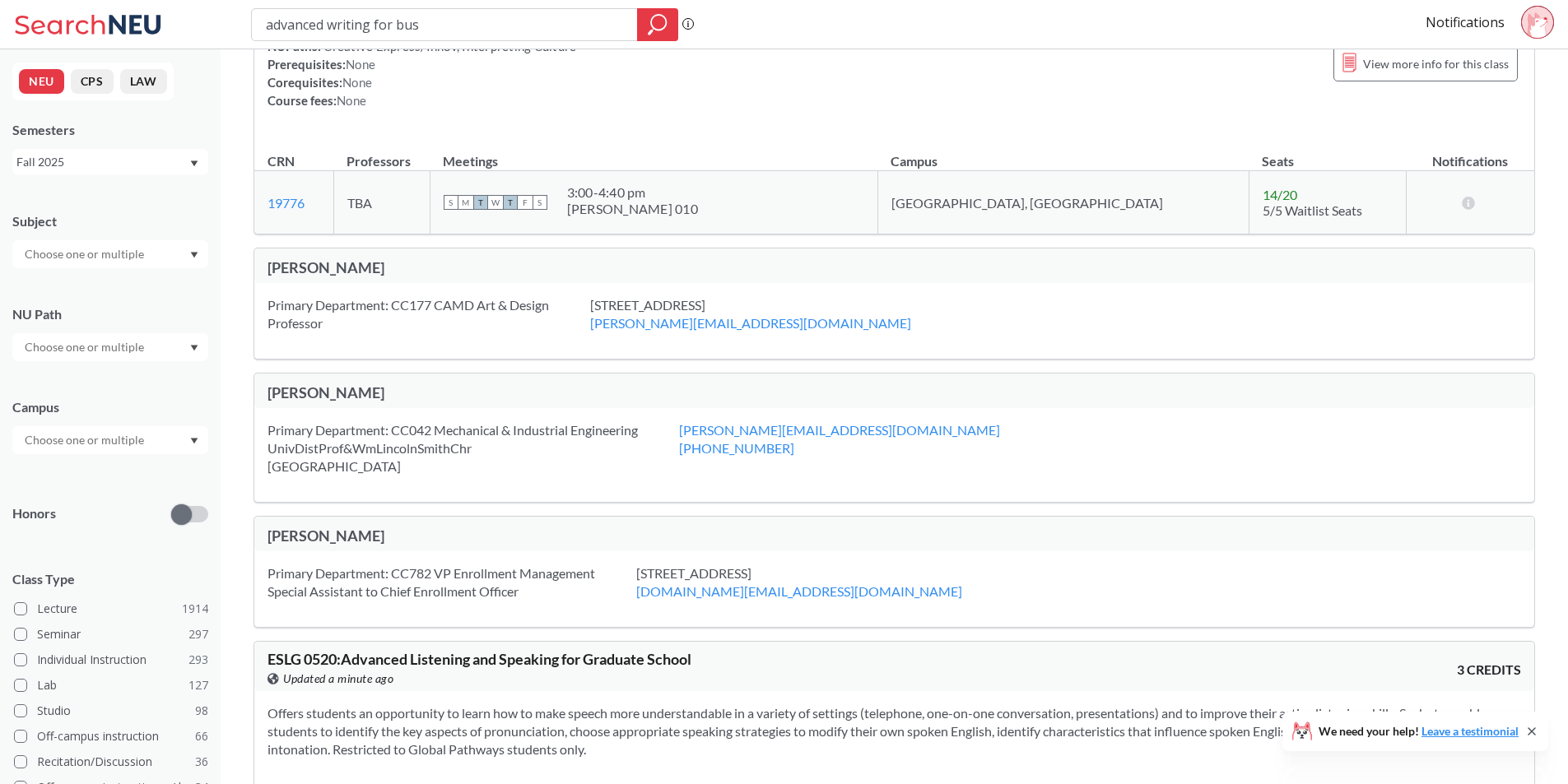
scroll to position [19574, 0]
